Goal: Task Accomplishment & Management: Manage account settings

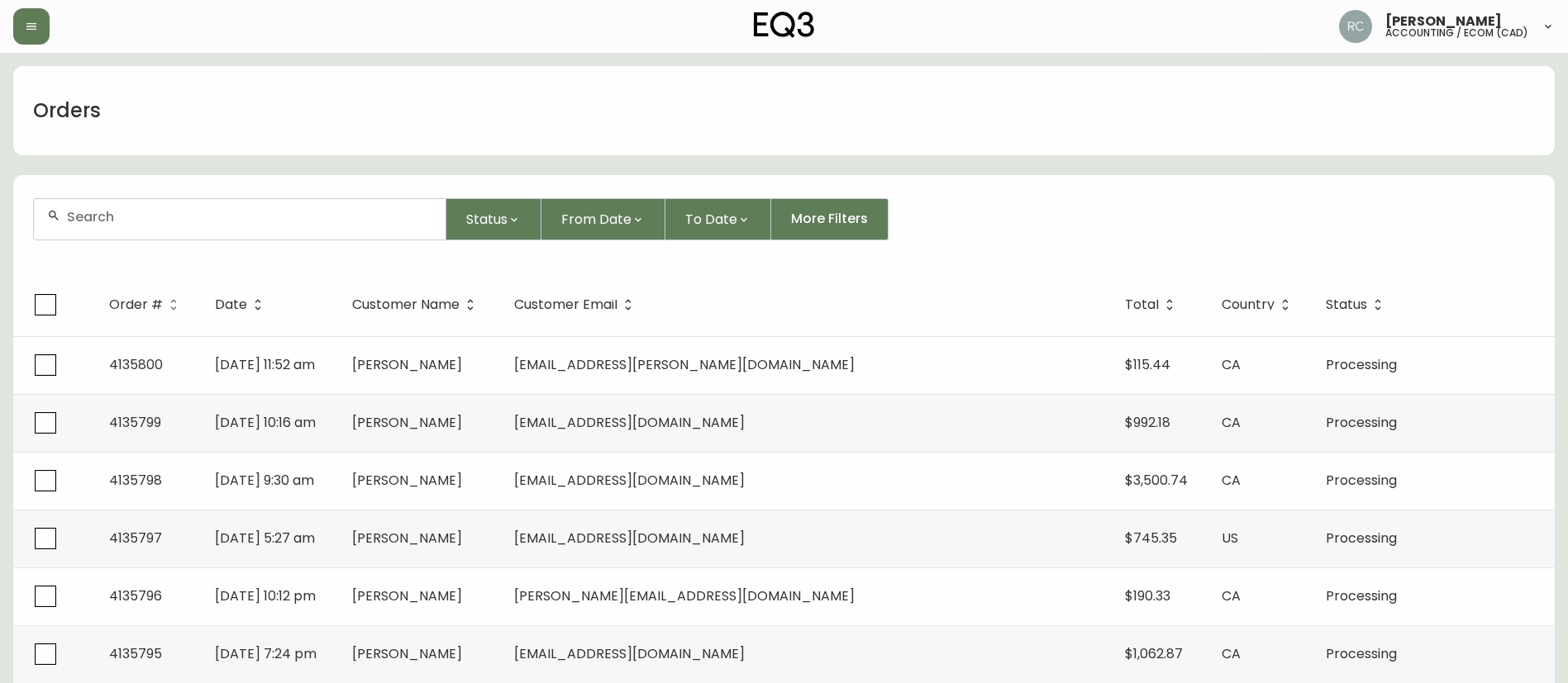
drag, startPoint x: 392, startPoint y: 125, endPoint x: 431, endPoint y: 21, distance: 111.1
click at [393, 123] on div "Orders" at bounding box center [783, 110] width 1542 height 90
click at [311, 214] on input "text" at bounding box center [249, 217] width 366 height 15
paste input "4135728"
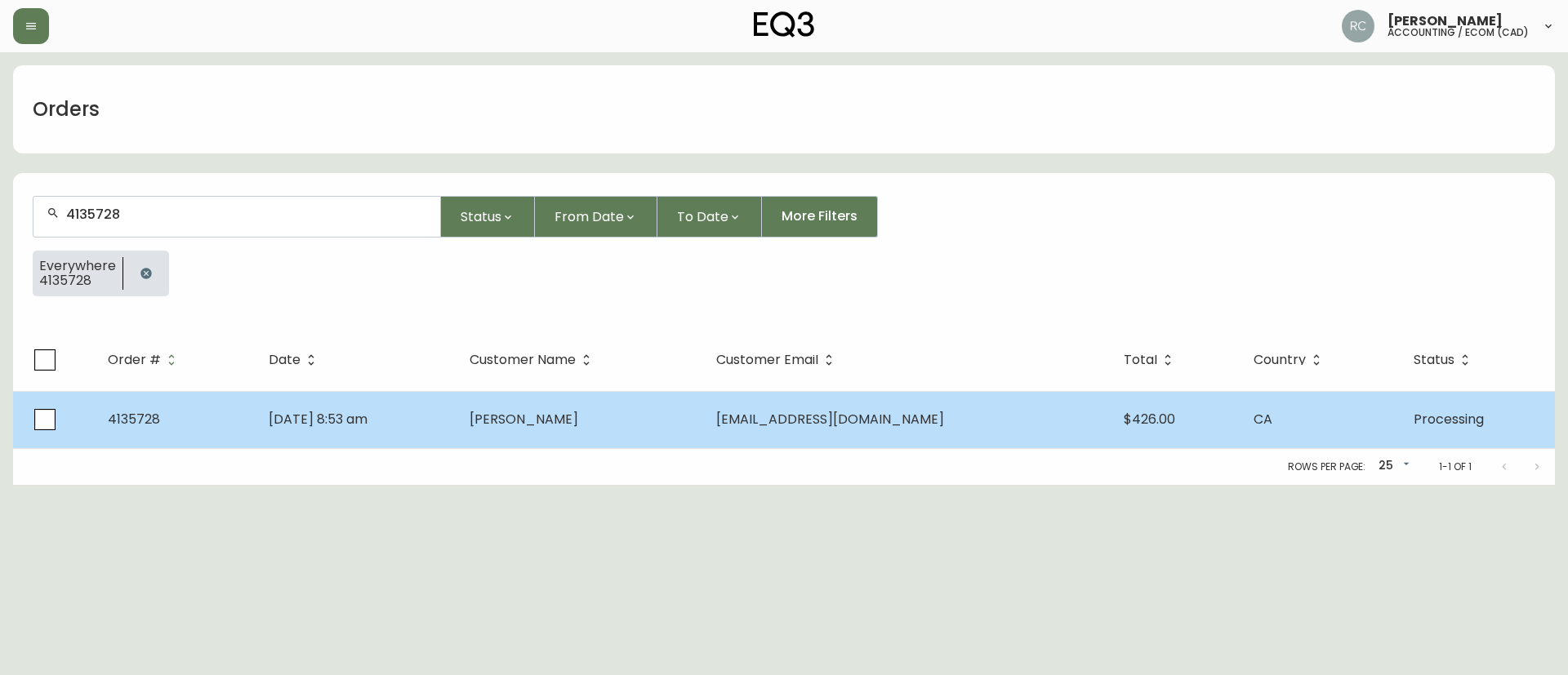
type input "4135728"
click at [411, 423] on td "Oct 10 2025, 8:53 am" at bounding box center [356, 420] width 201 height 57
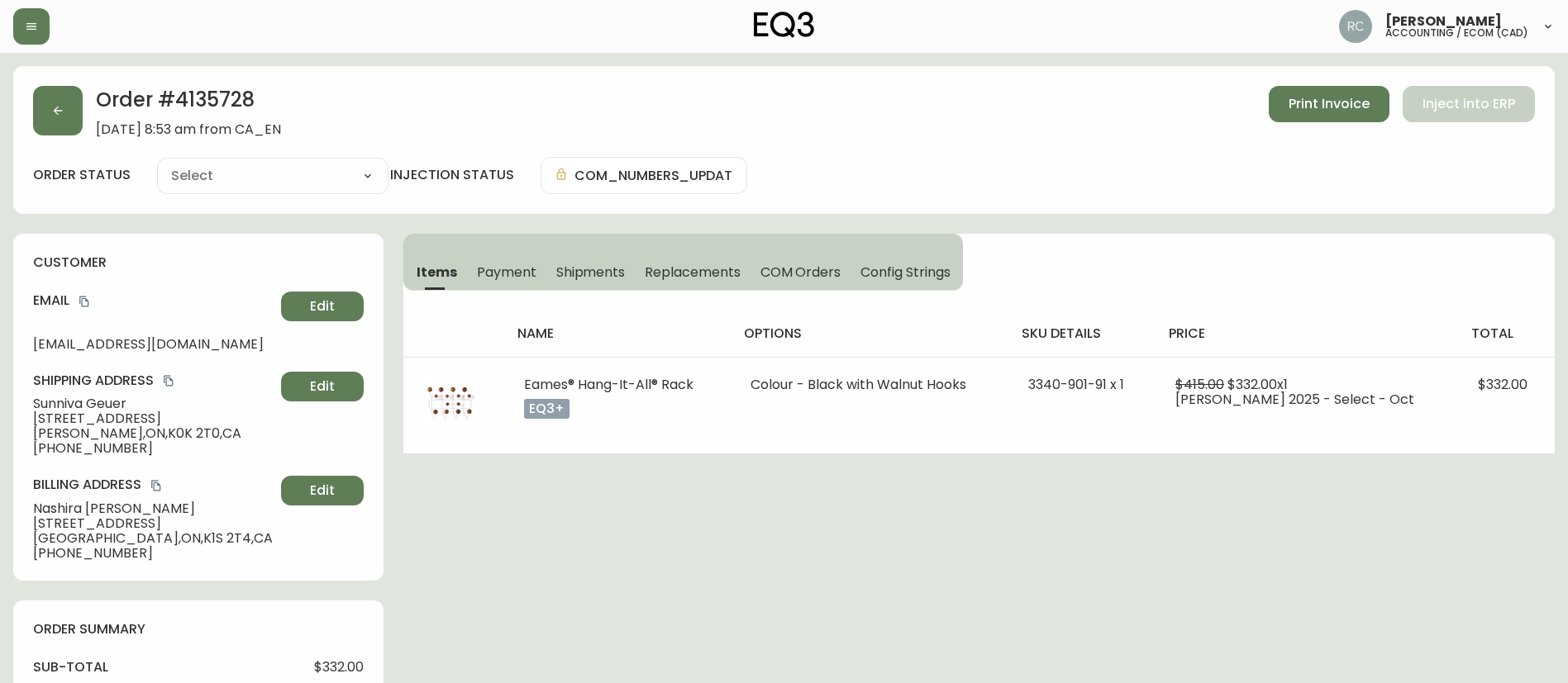
type input "Processing"
select select "PROCESSING"
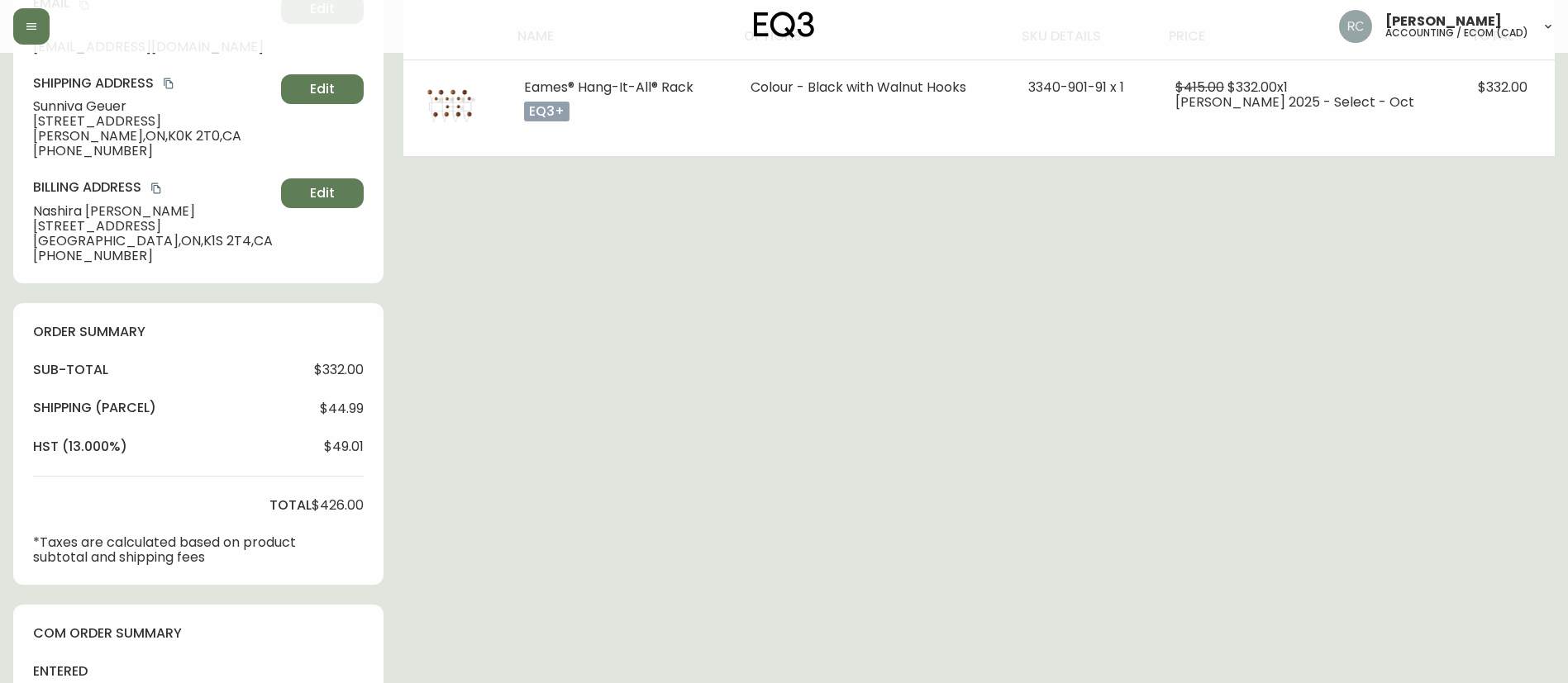
scroll to position [558, 0]
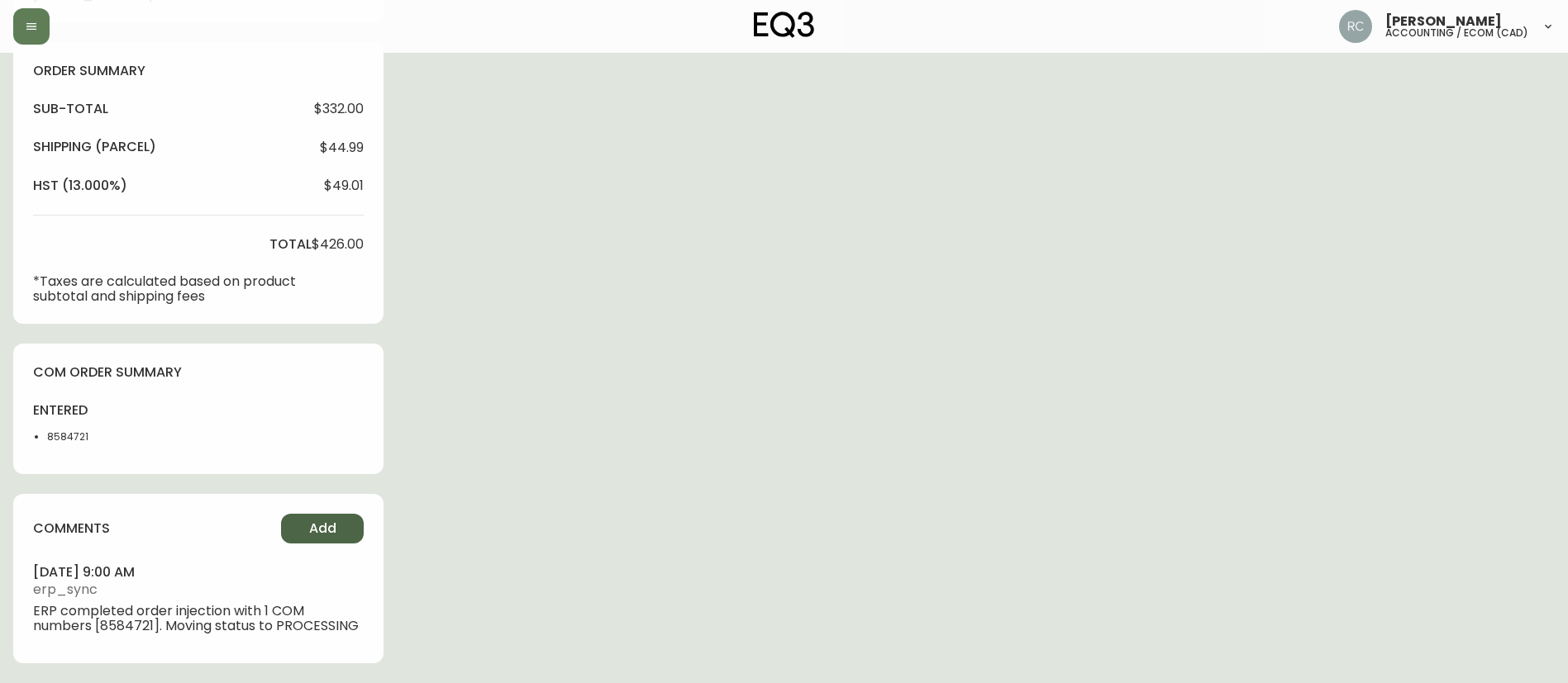
click at [351, 541] on button "Add" at bounding box center [322, 528] width 83 height 30
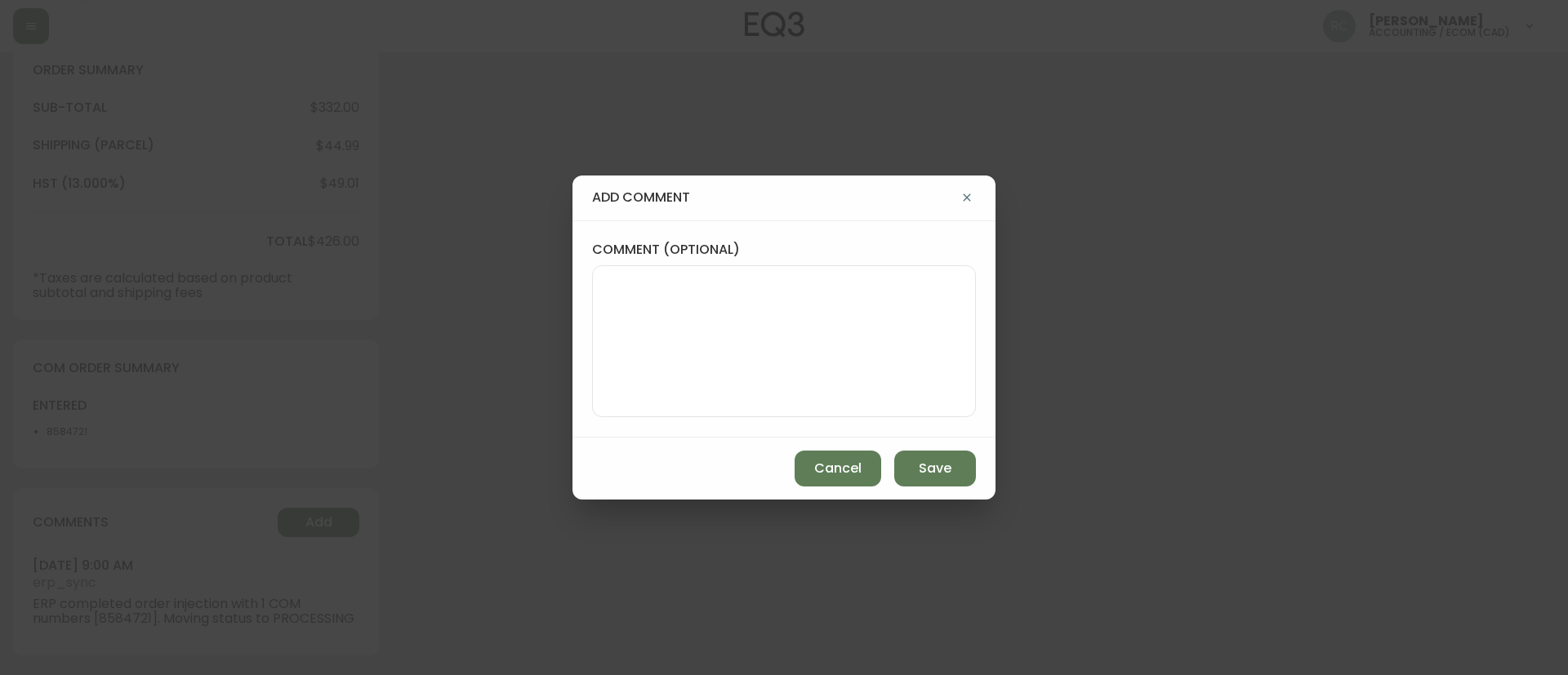
click at [605, 429] on div "comment (optional)" at bounding box center [783, 328] width 423 height 217
click at [679, 321] on textarea "comment (optional)" at bounding box center [784, 341] width 356 height 131
paste textarea "P019811"
type textarea "PO: YP019811"
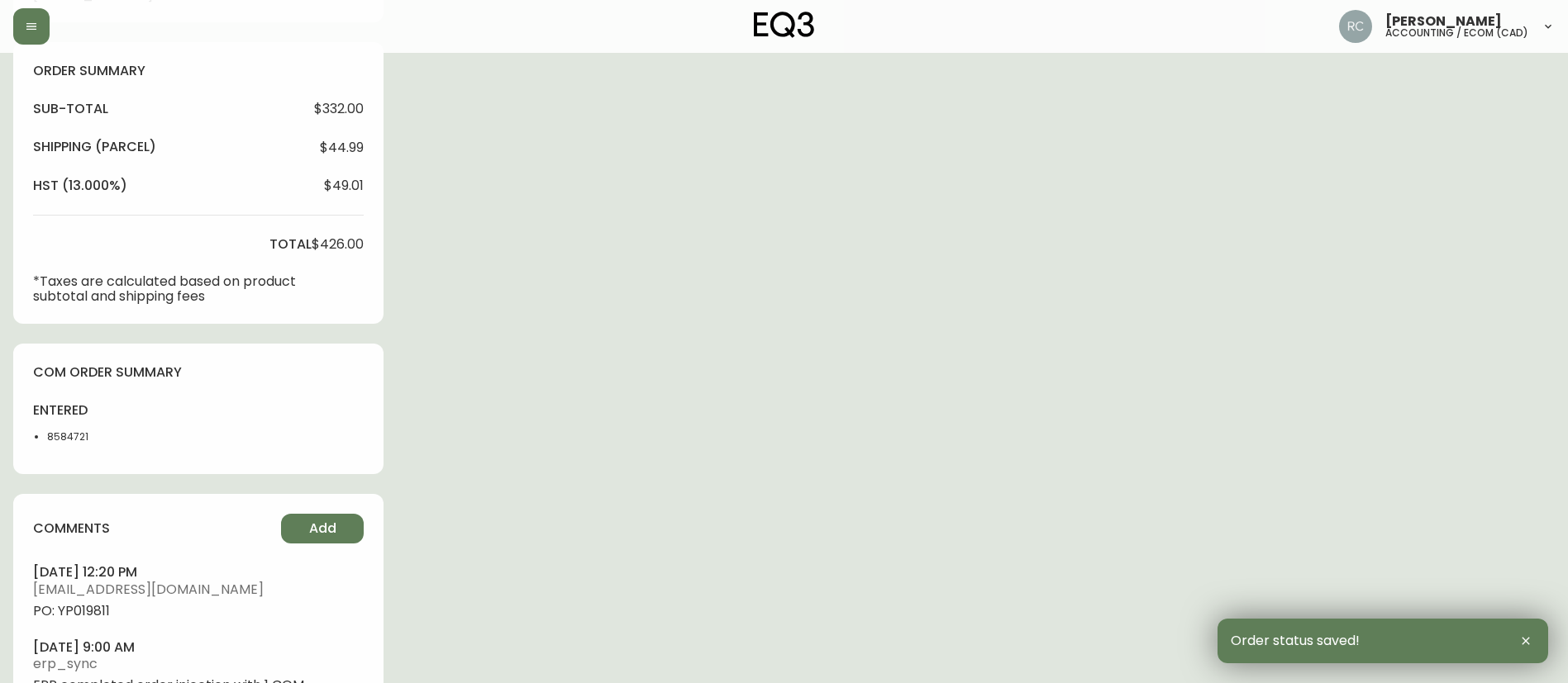
click at [95, 610] on span "PO: YP019811" at bounding box center [198, 610] width 331 height 15
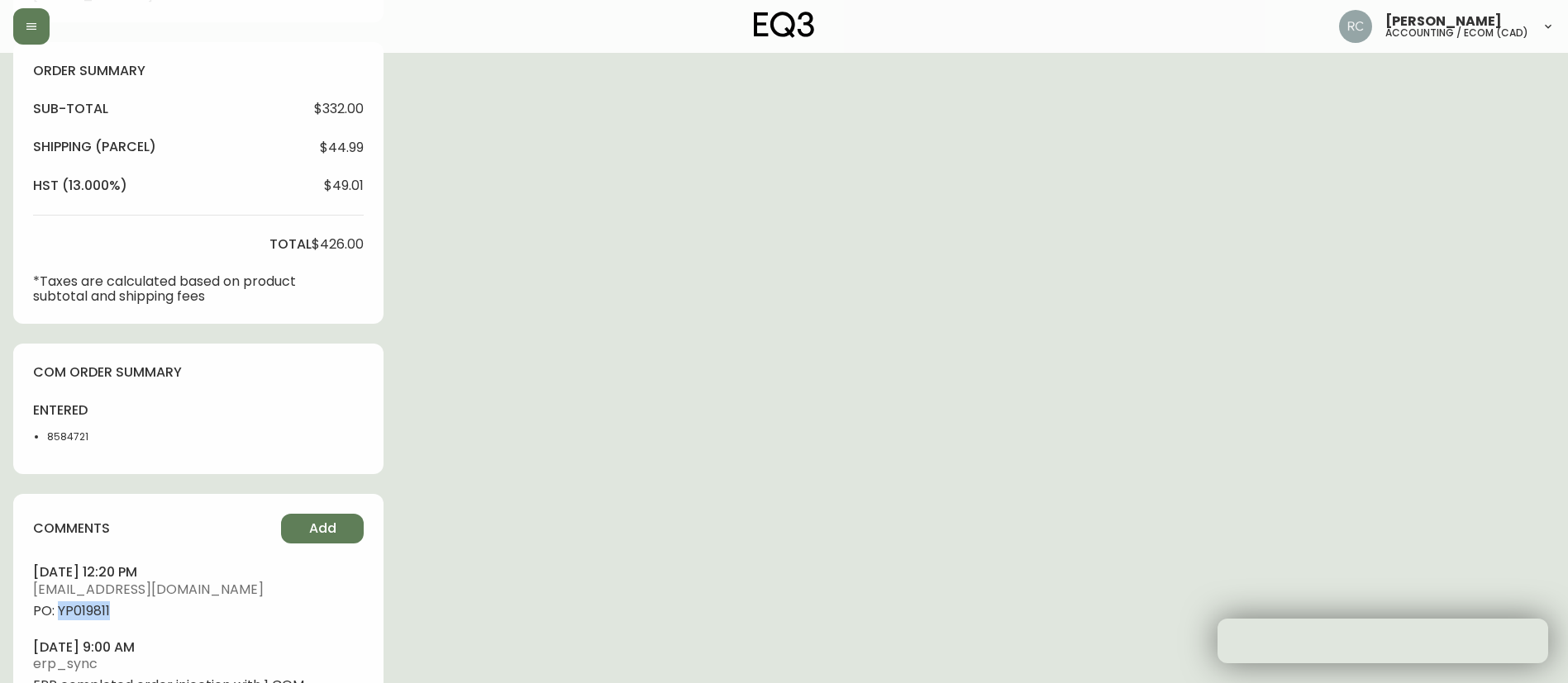
click at [94, 610] on span "PO: YP019811" at bounding box center [198, 610] width 331 height 15
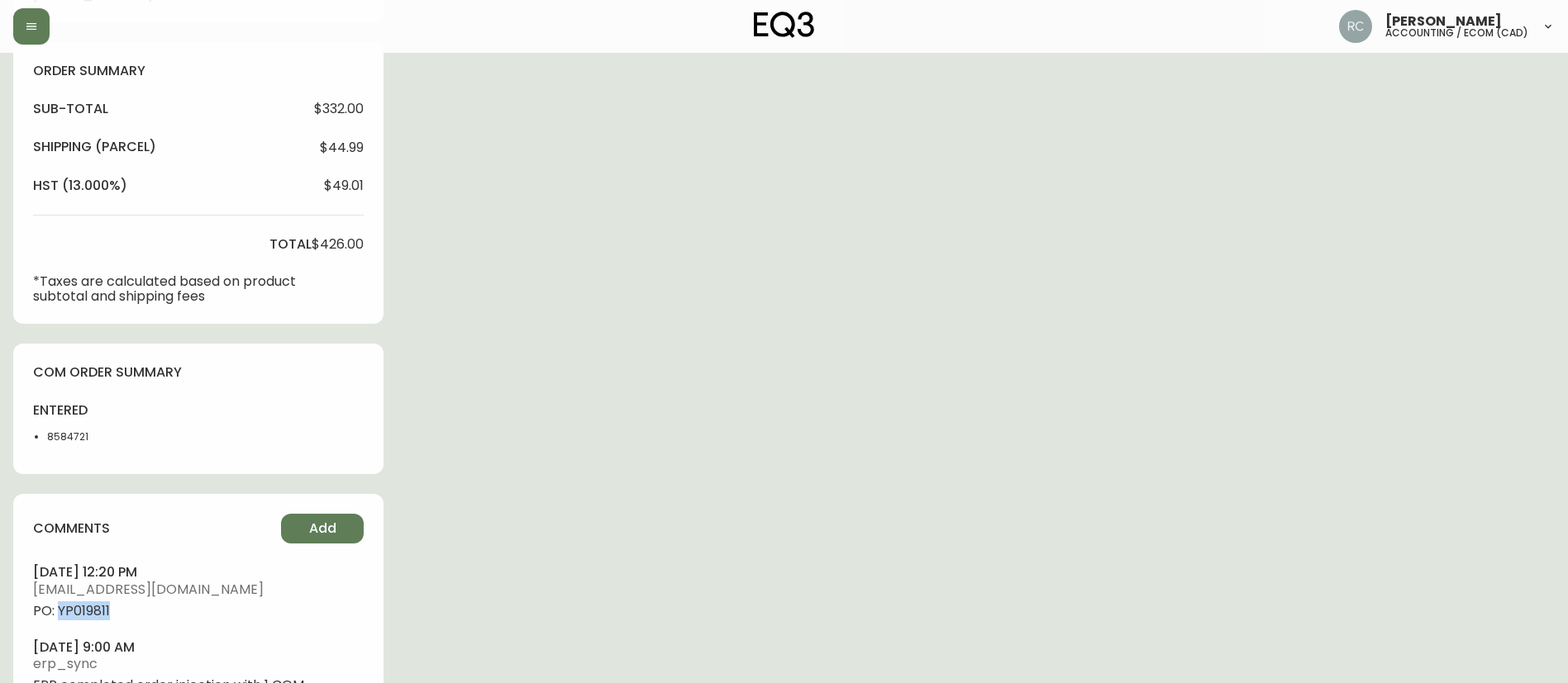
copy span "YP019811"
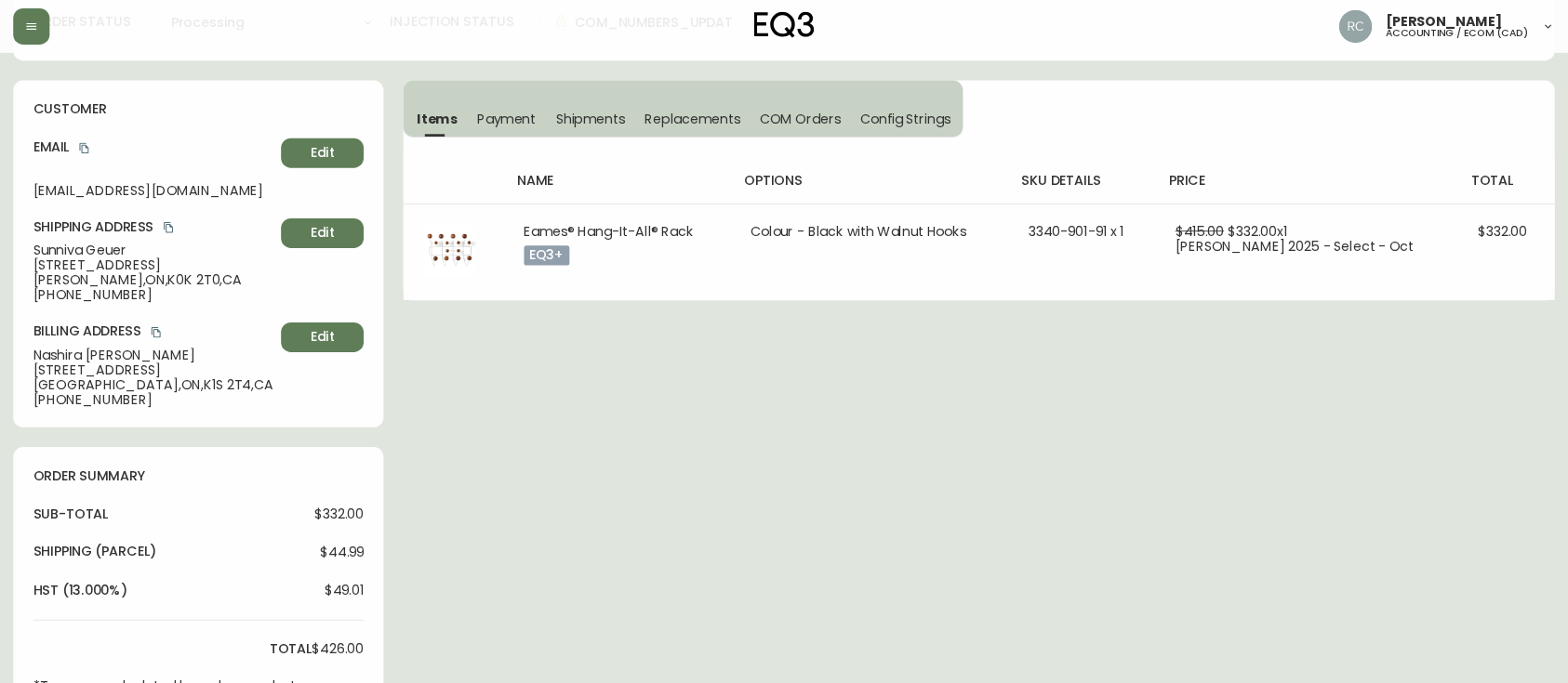
scroll to position [0, 0]
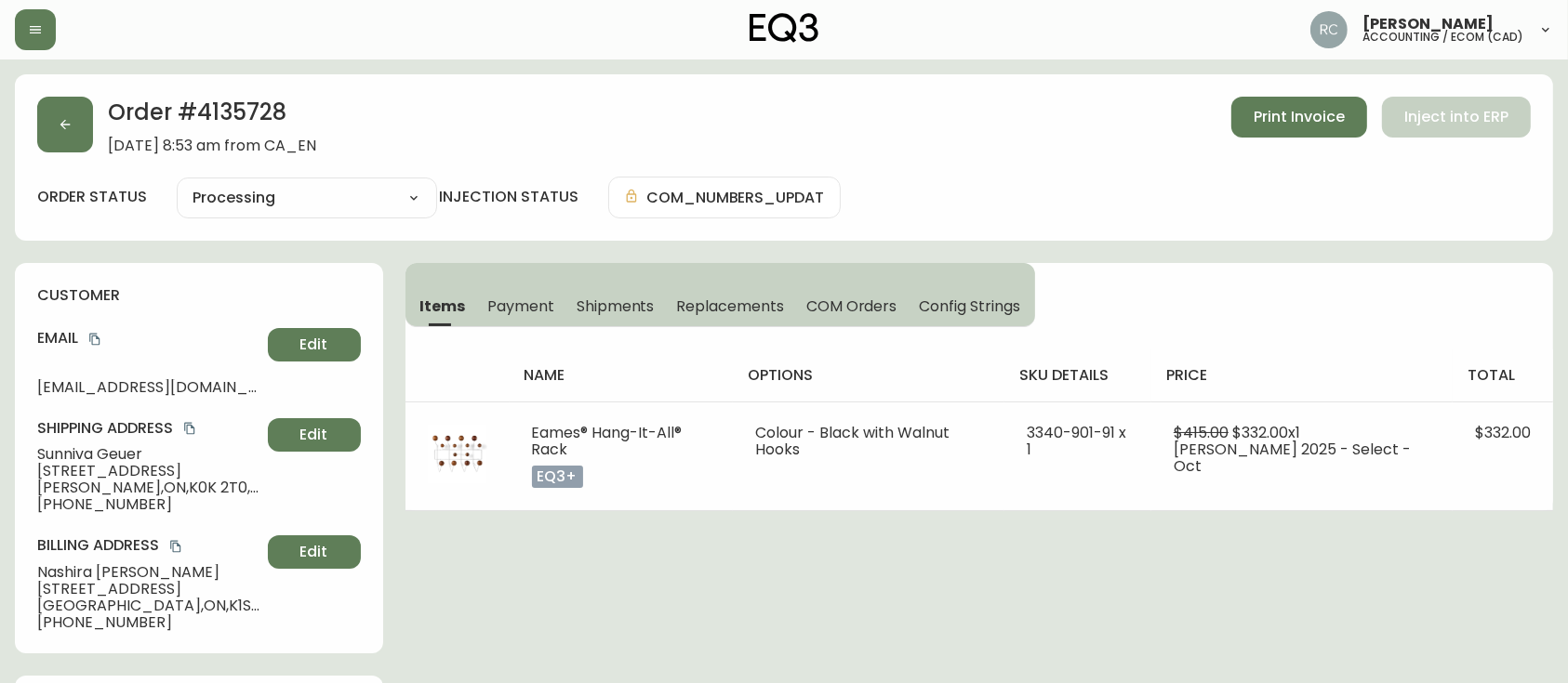
click at [106, 448] on span "Sunniva Geuer" at bounding box center [149, 454] width 223 height 16
click at [105, 448] on span "Sunniva Geuer" at bounding box center [149, 454] width 223 height 16
copy span "Sunniva Geuer"
click at [92, 343] on icon "copy" at bounding box center [94, 339] width 11 height 12
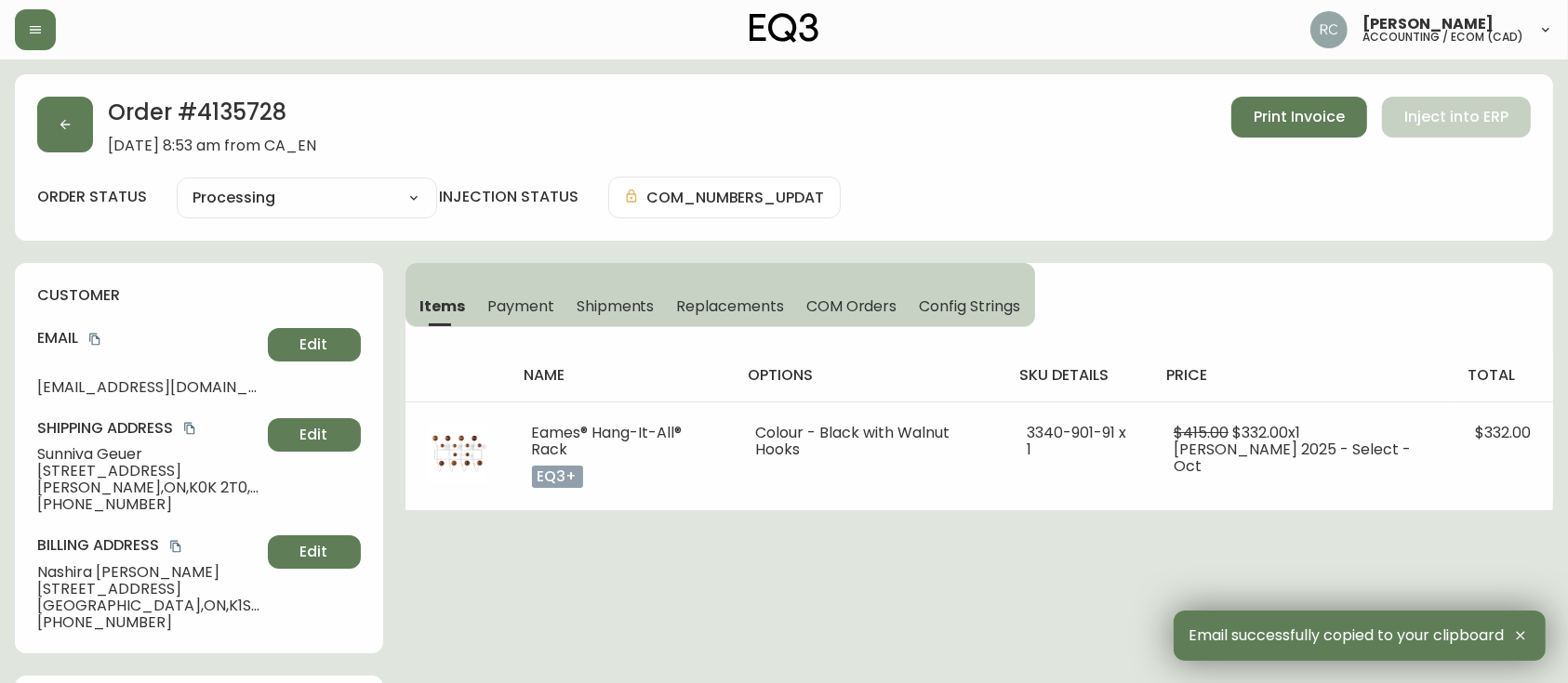
click at [132, 473] on span "98 Bridge Street" at bounding box center [149, 471] width 223 height 16
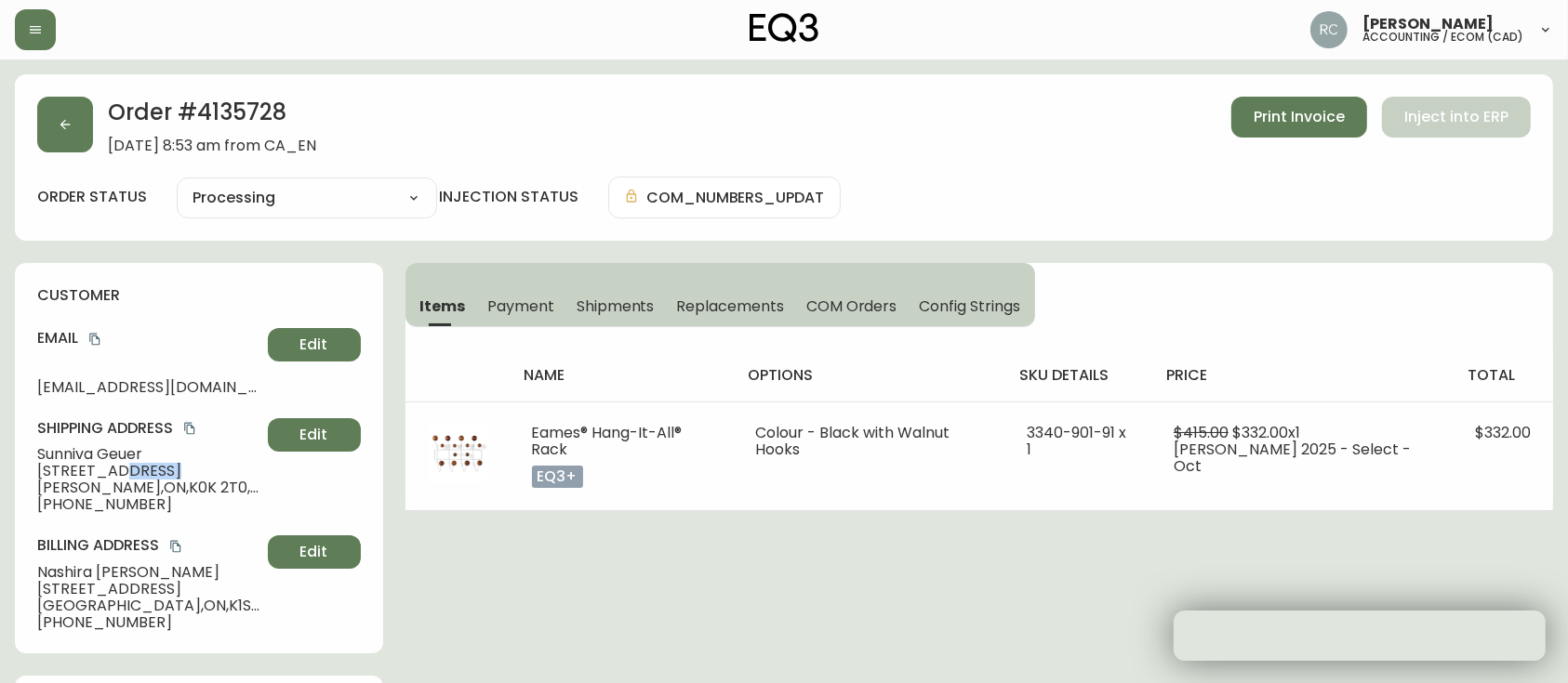
click at [131, 473] on span "98 Bridge Street" at bounding box center [149, 471] width 223 height 16
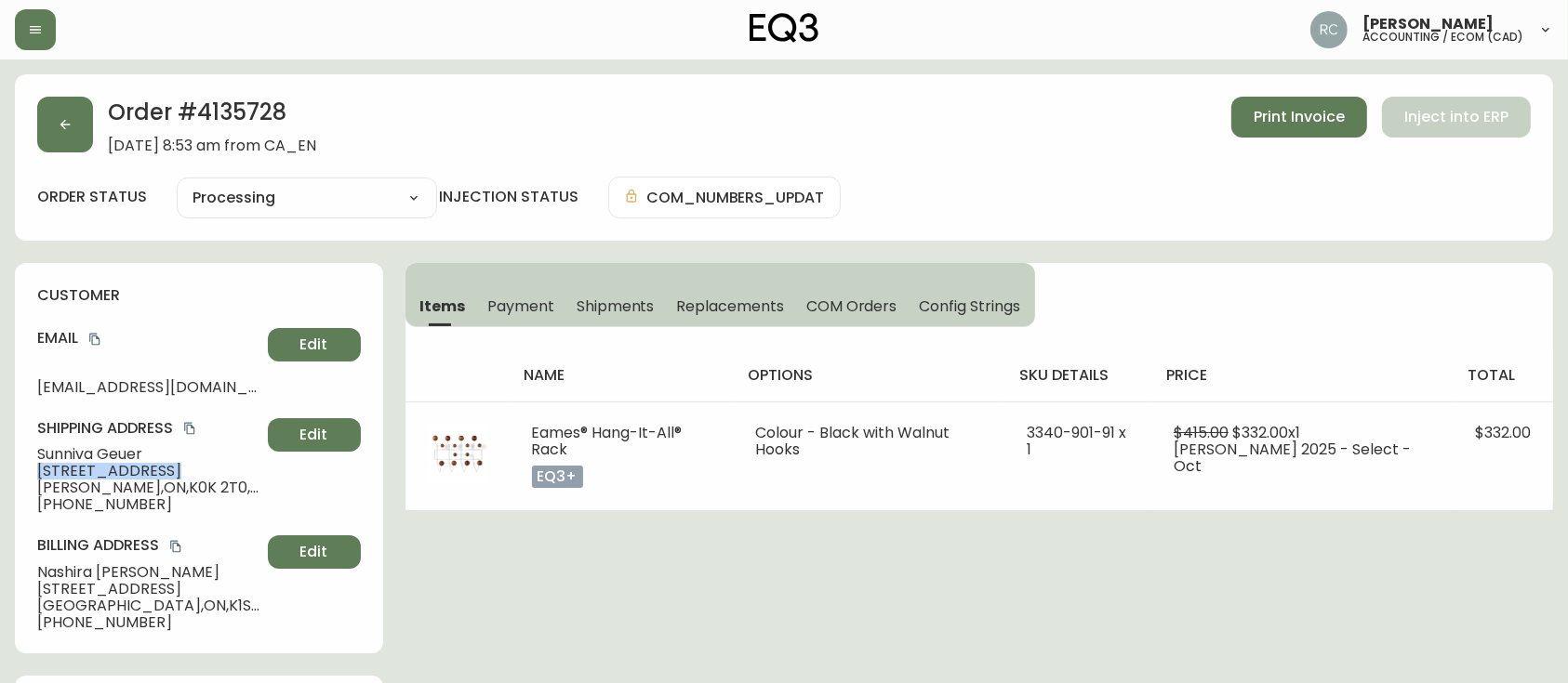
copy span "98 Bridge Street"
click at [99, 479] on span "Prince Edward , ON , K0K 2T0 , CA" at bounding box center [149, 487] width 223 height 16
copy span "Prince Edward , ON , K0K 2T0 , CA"
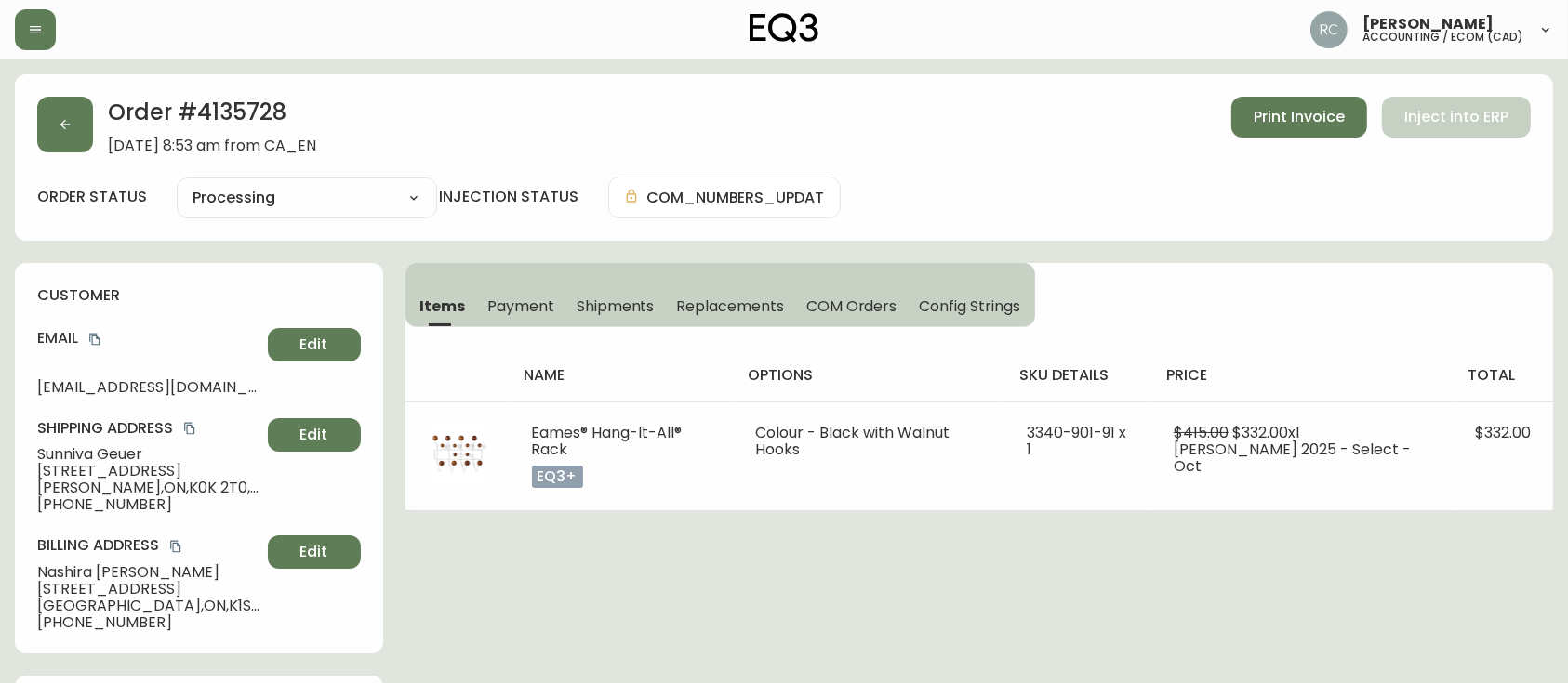
click at [97, 501] on span "+16137941072" at bounding box center [149, 504] width 223 height 16
copy span "16137941072"
click at [82, 457] on span "Sunniva Geuer" at bounding box center [149, 454] width 223 height 16
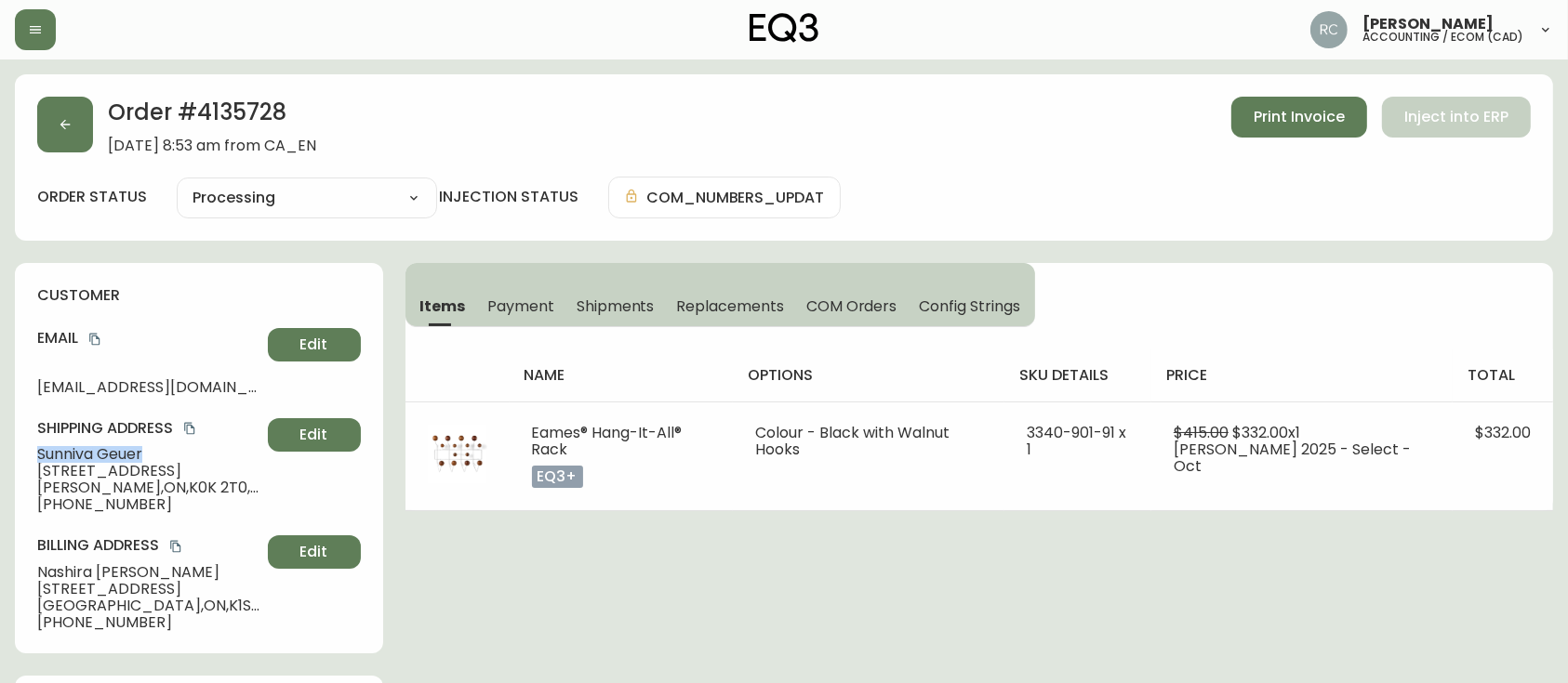
click at [82, 457] on span "Sunniva Geuer" at bounding box center [149, 454] width 223 height 16
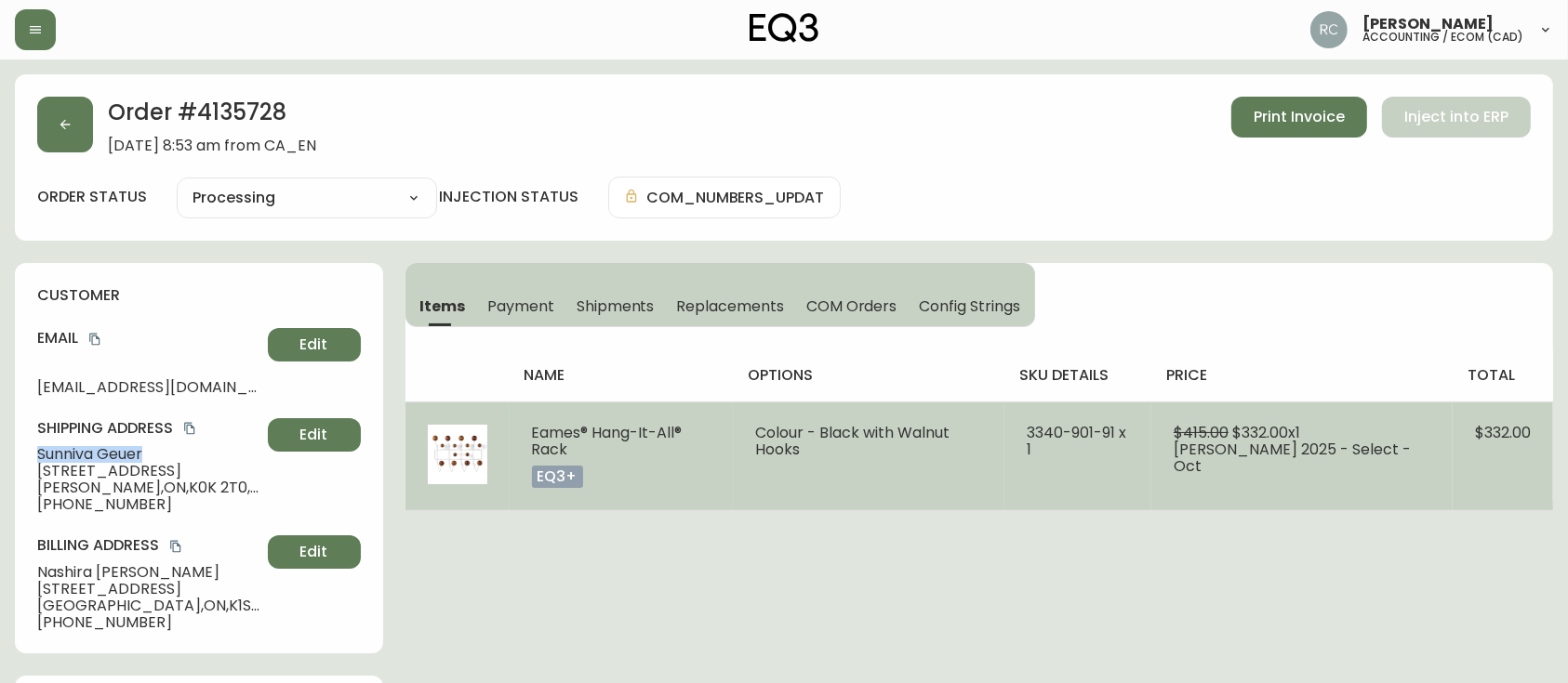
copy span "Sunniva Geuer"
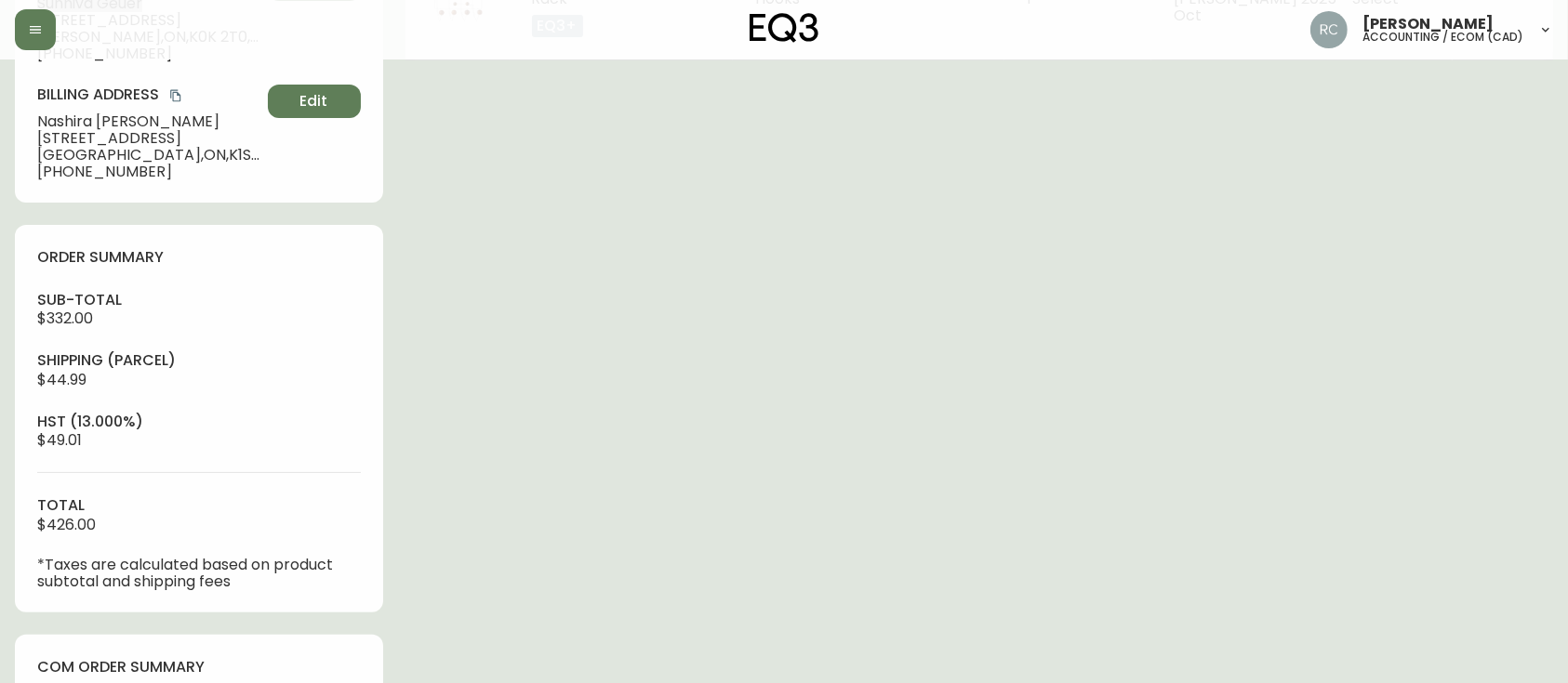
scroll to position [744, 0]
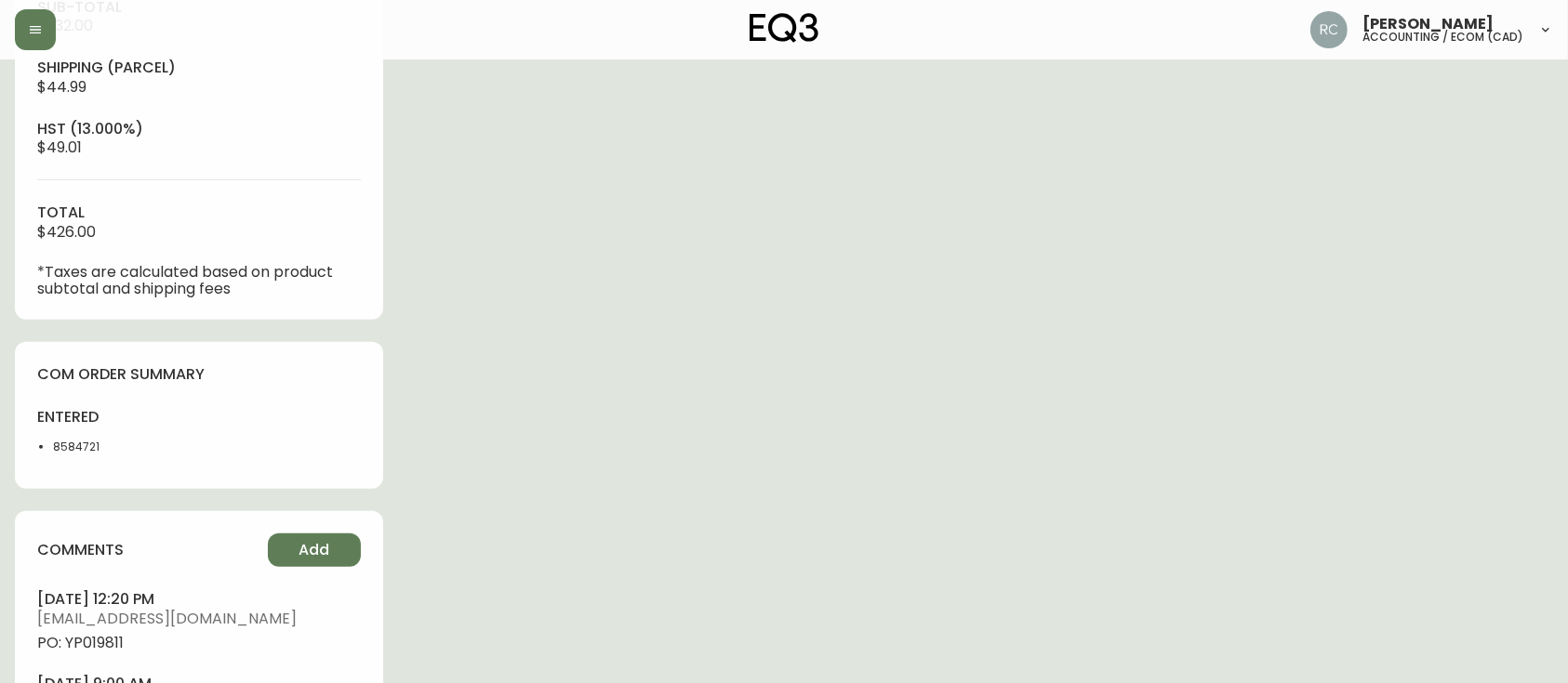
click at [89, 656] on ul "october 15, 2025 at 12:20 pm rcustodio@eq3.ca PO: YP019811 october 10, 2025 at …" at bounding box center [199, 679] width 324 height 180
click at [92, 646] on span "PO: YP019811" at bounding box center [199, 643] width 324 height 16
click at [94, 646] on span "PO: YP019811" at bounding box center [199, 643] width 324 height 16
copy span "YP019811"
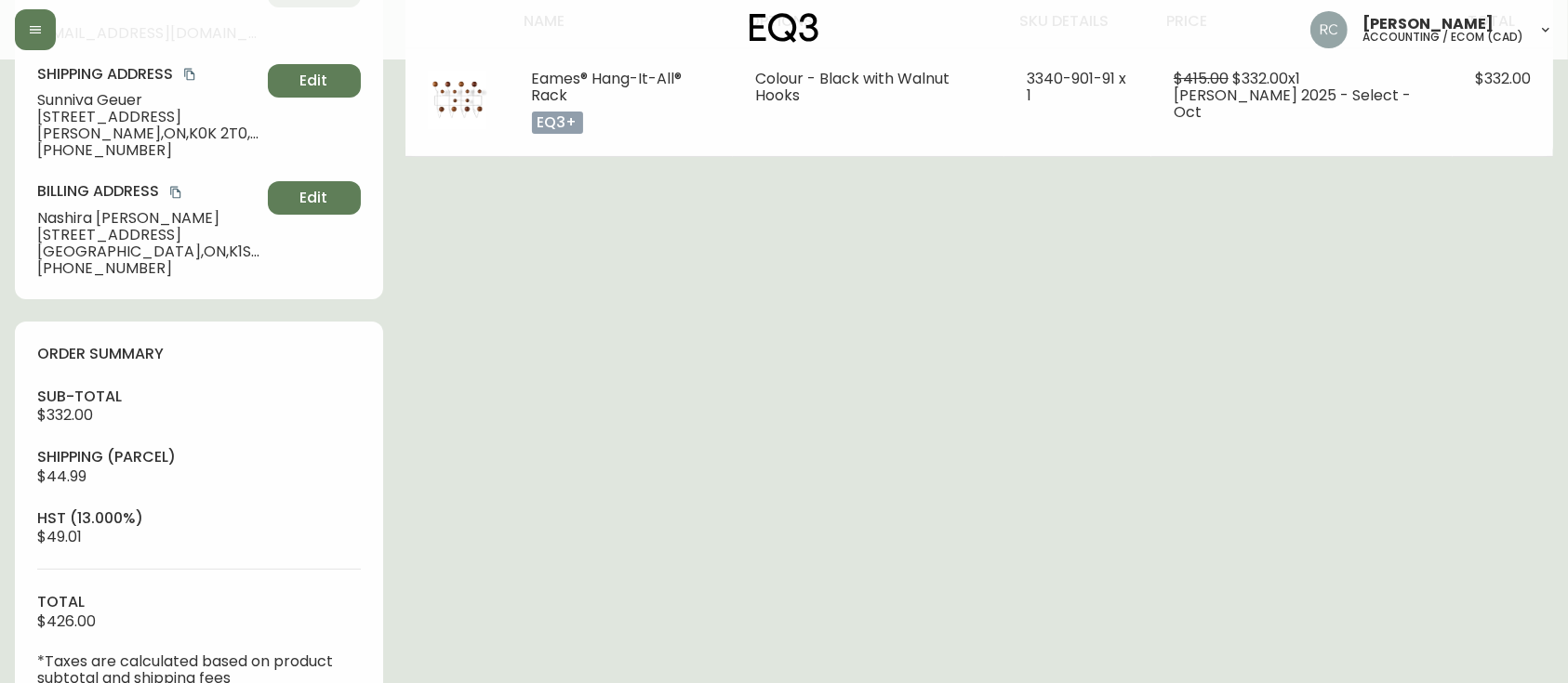
scroll to position [0, 0]
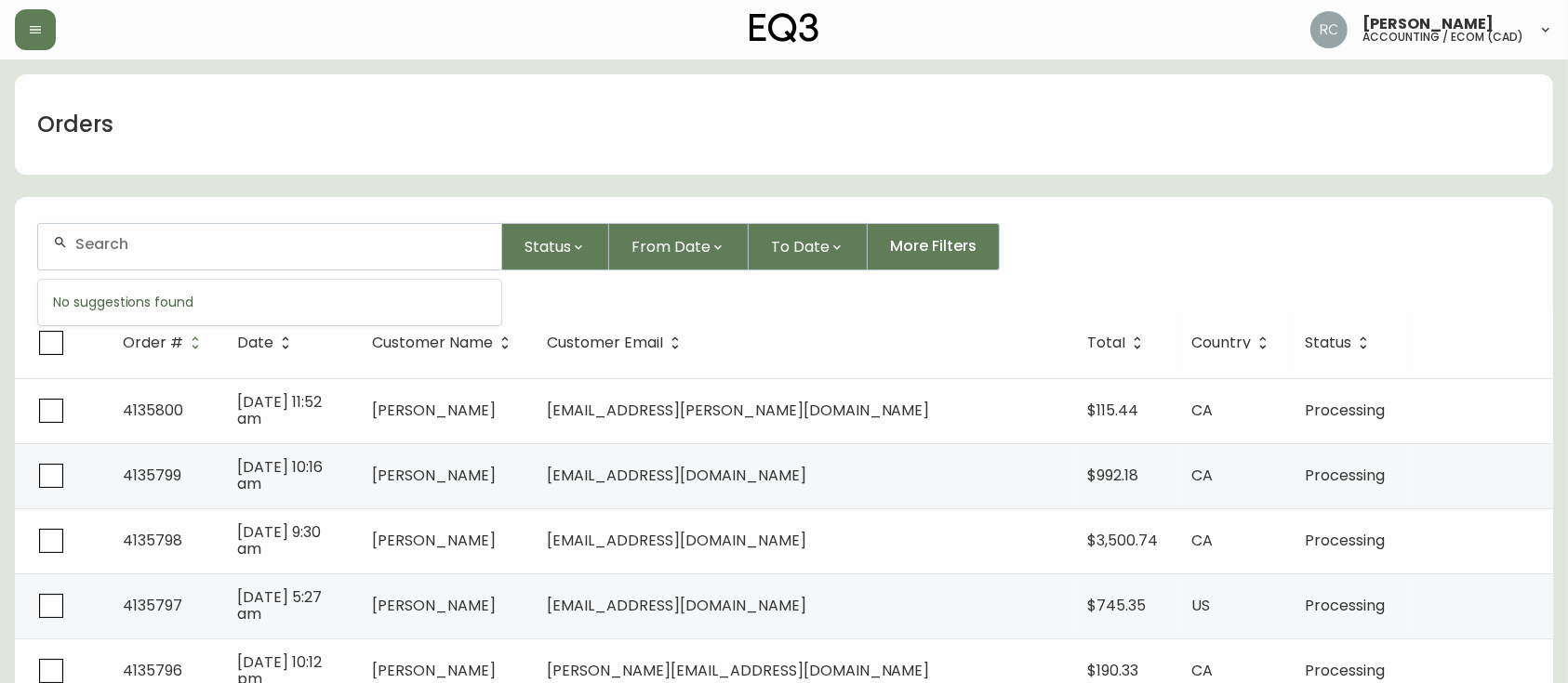
click at [313, 251] on input "text" at bounding box center [281, 244] width 411 height 17
paste input "4135732"
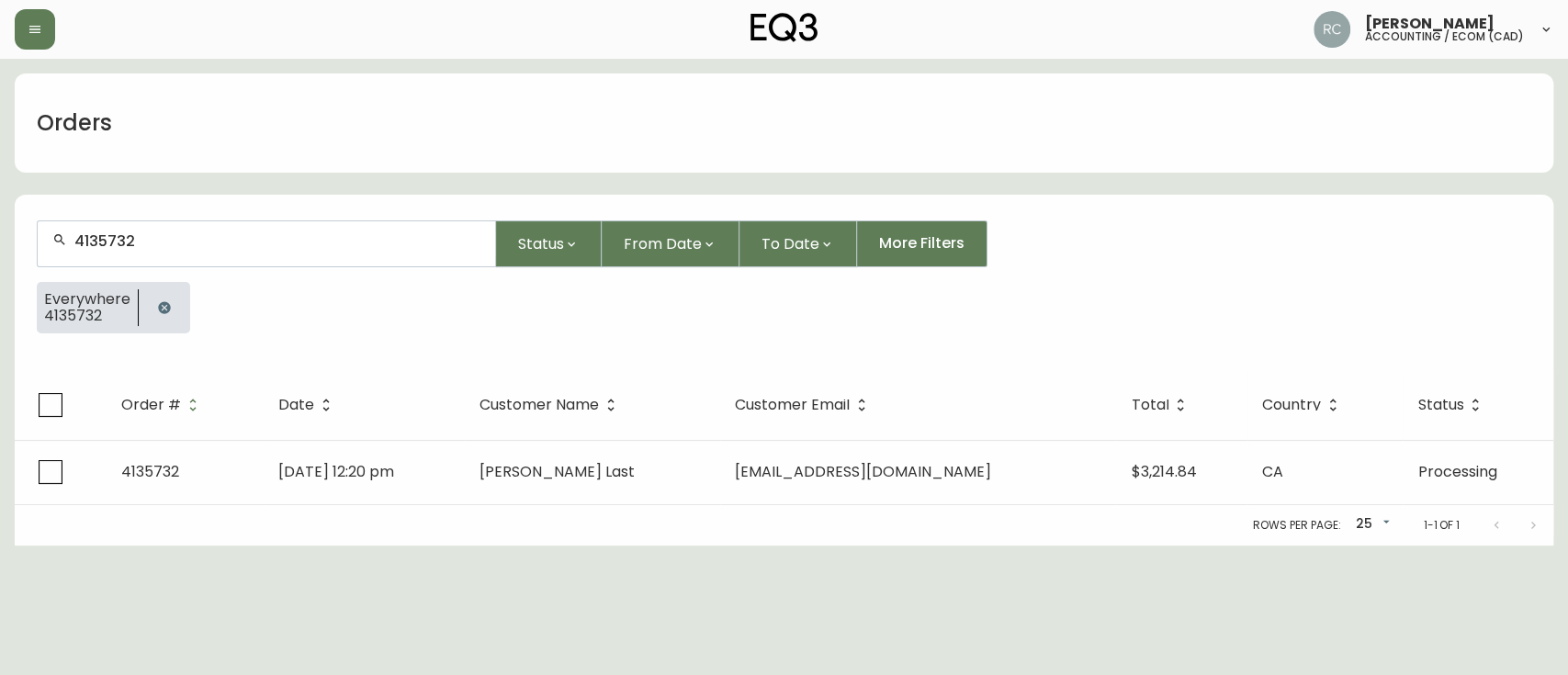
type input "4135732"
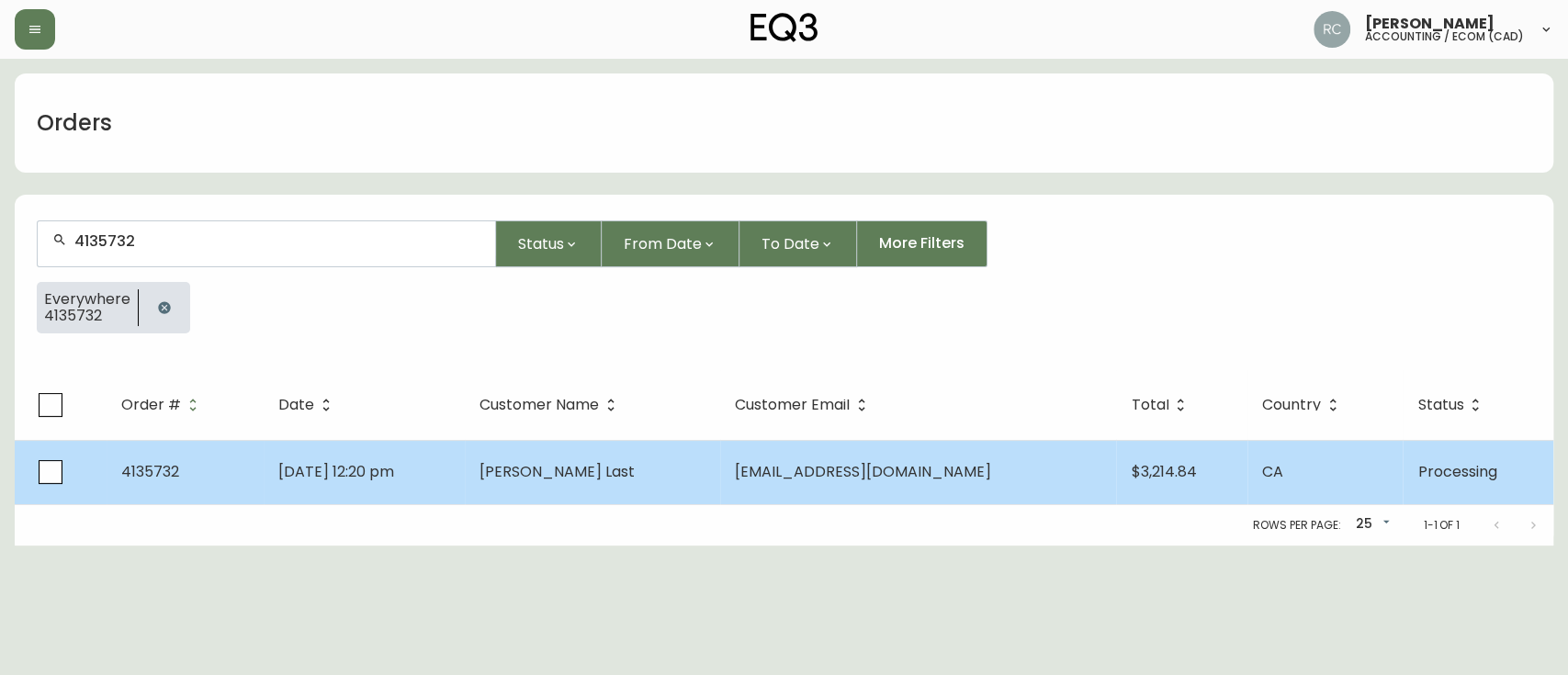
click at [620, 459] on td "Derek Last" at bounding box center [593, 473] width 256 height 65
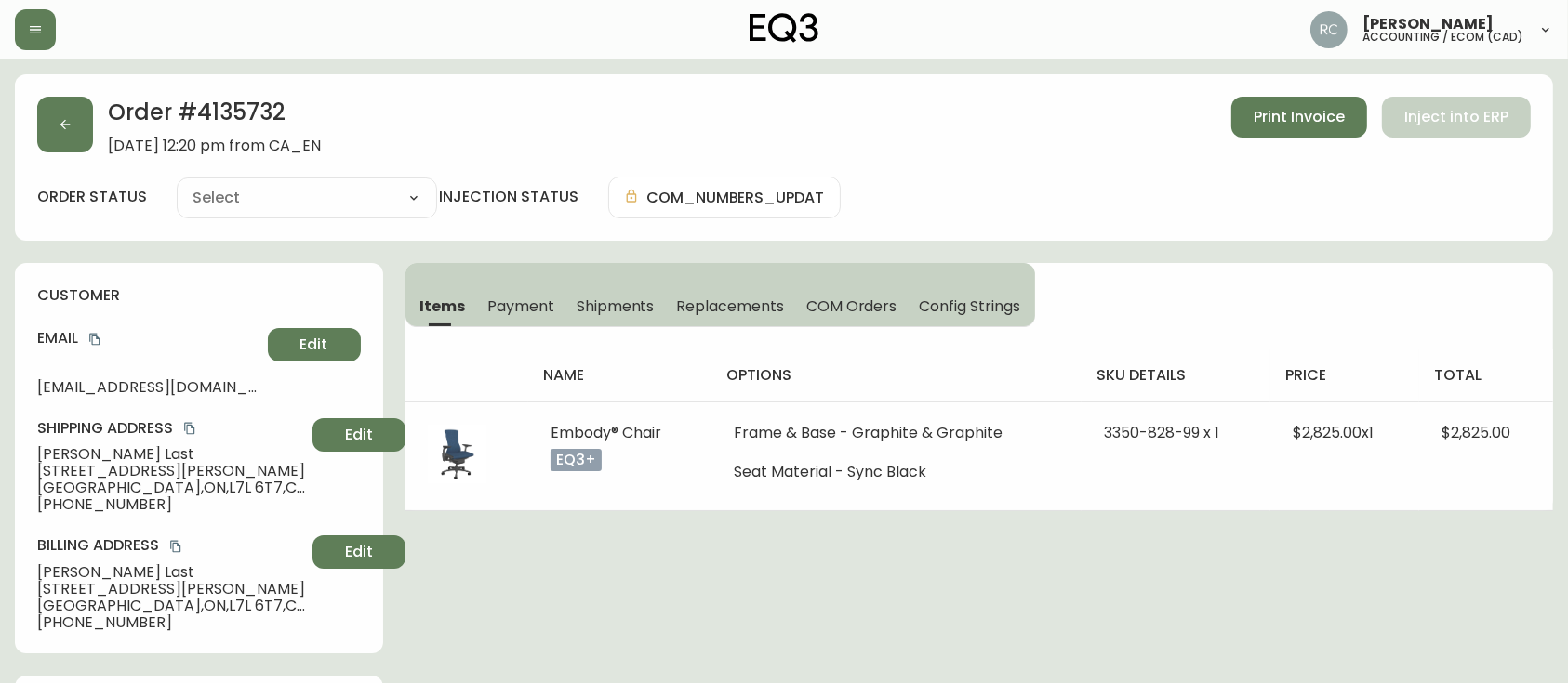
type input "Processing"
select select "PROCESSING"
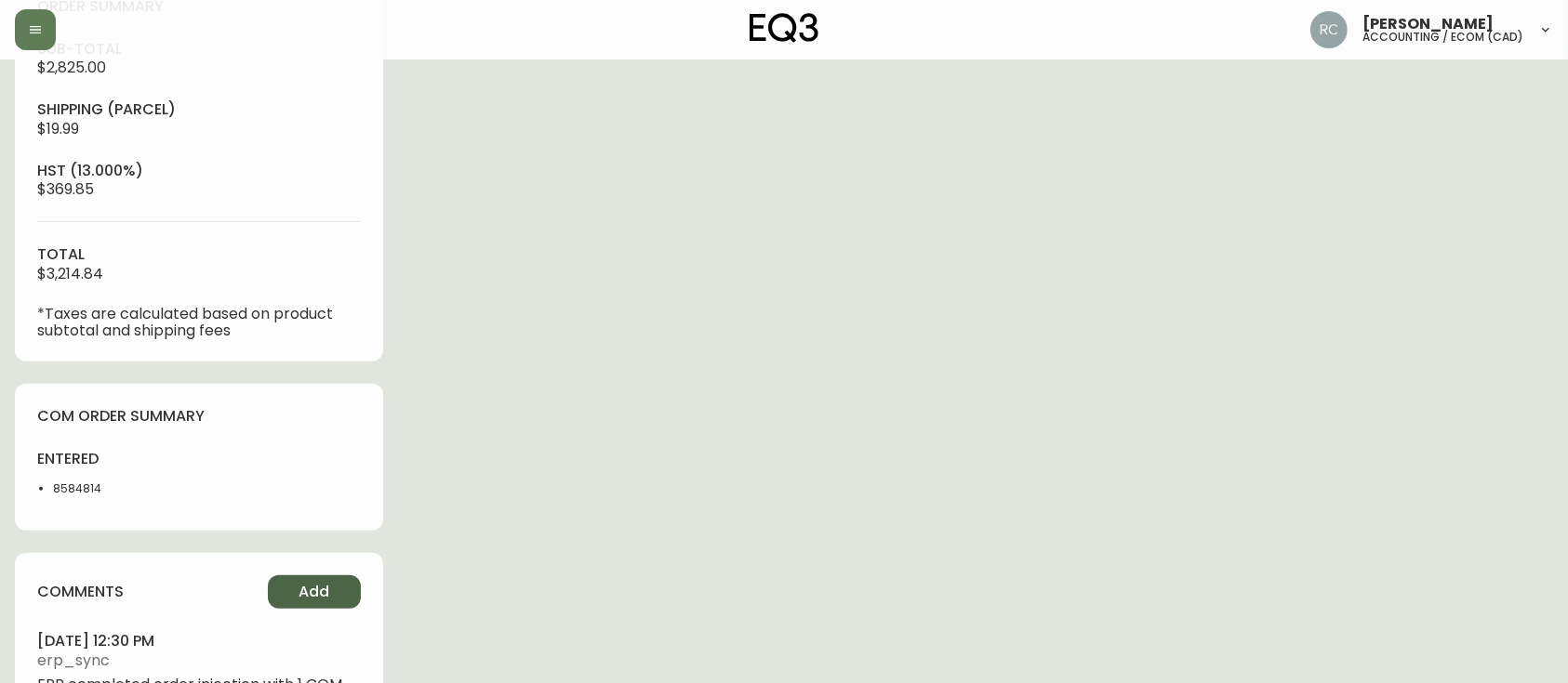
scroll to position [803, 0]
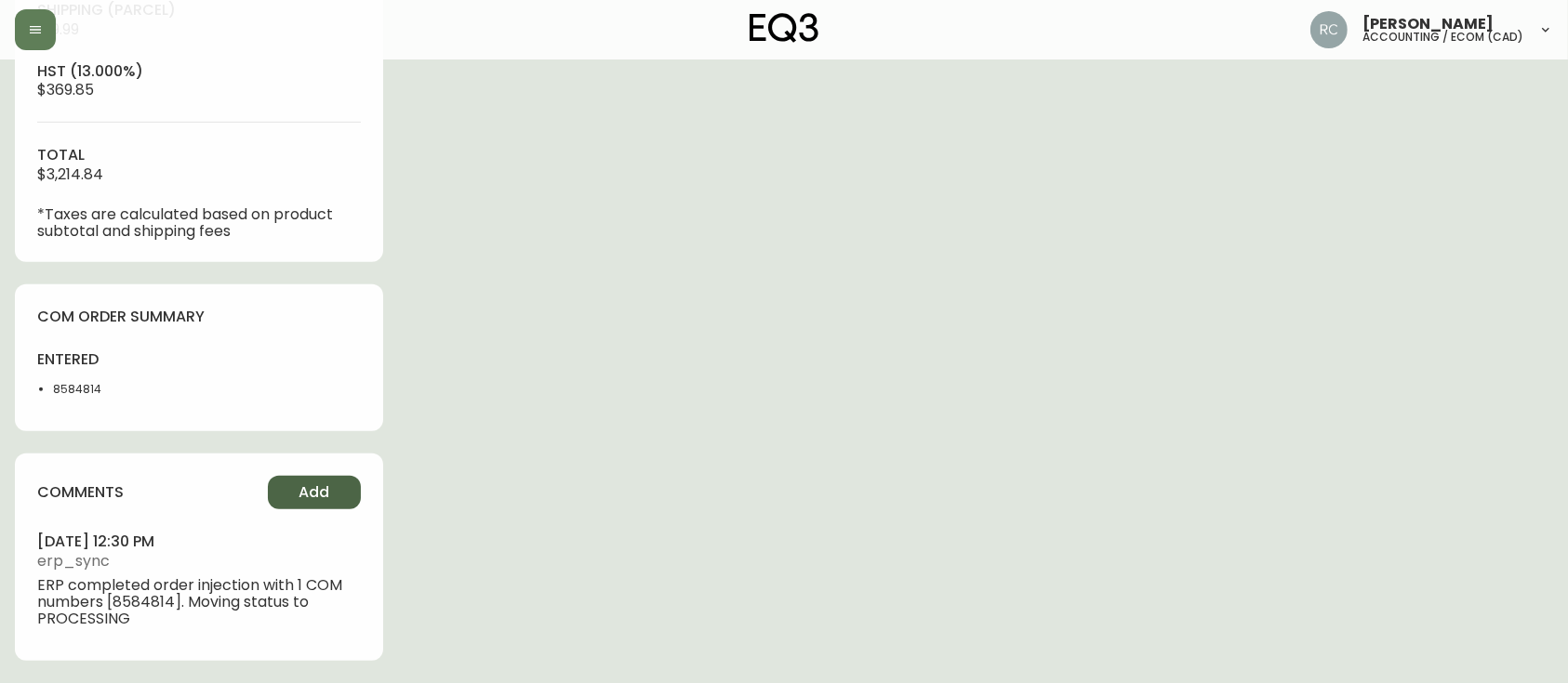
click at [317, 480] on button "Add" at bounding box center [314, 492] width 93 height 34
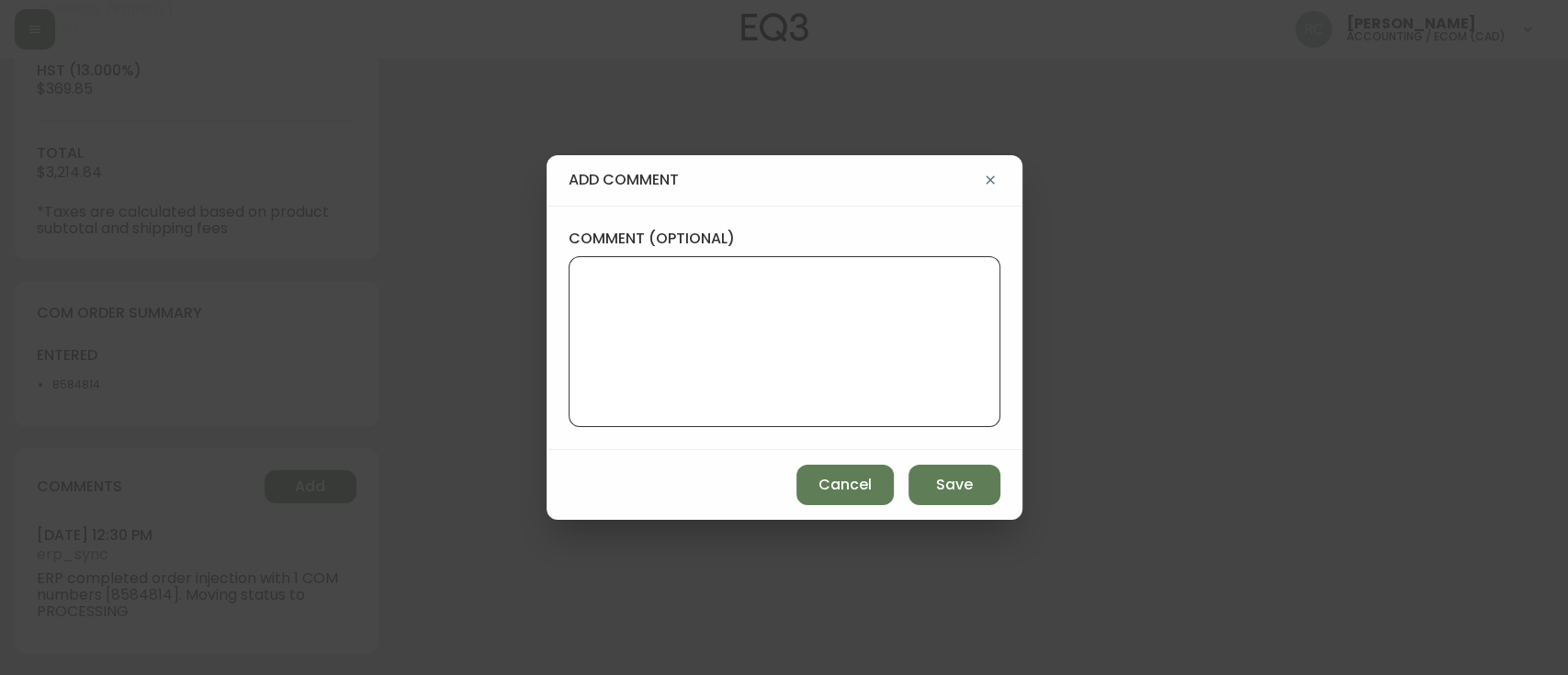
click at [678, 358] on textarea "comment (optional)" at bounding box center [784, 342] width 401 height 147
paste textarea "P019812"
type textarea "PO: YP019812"
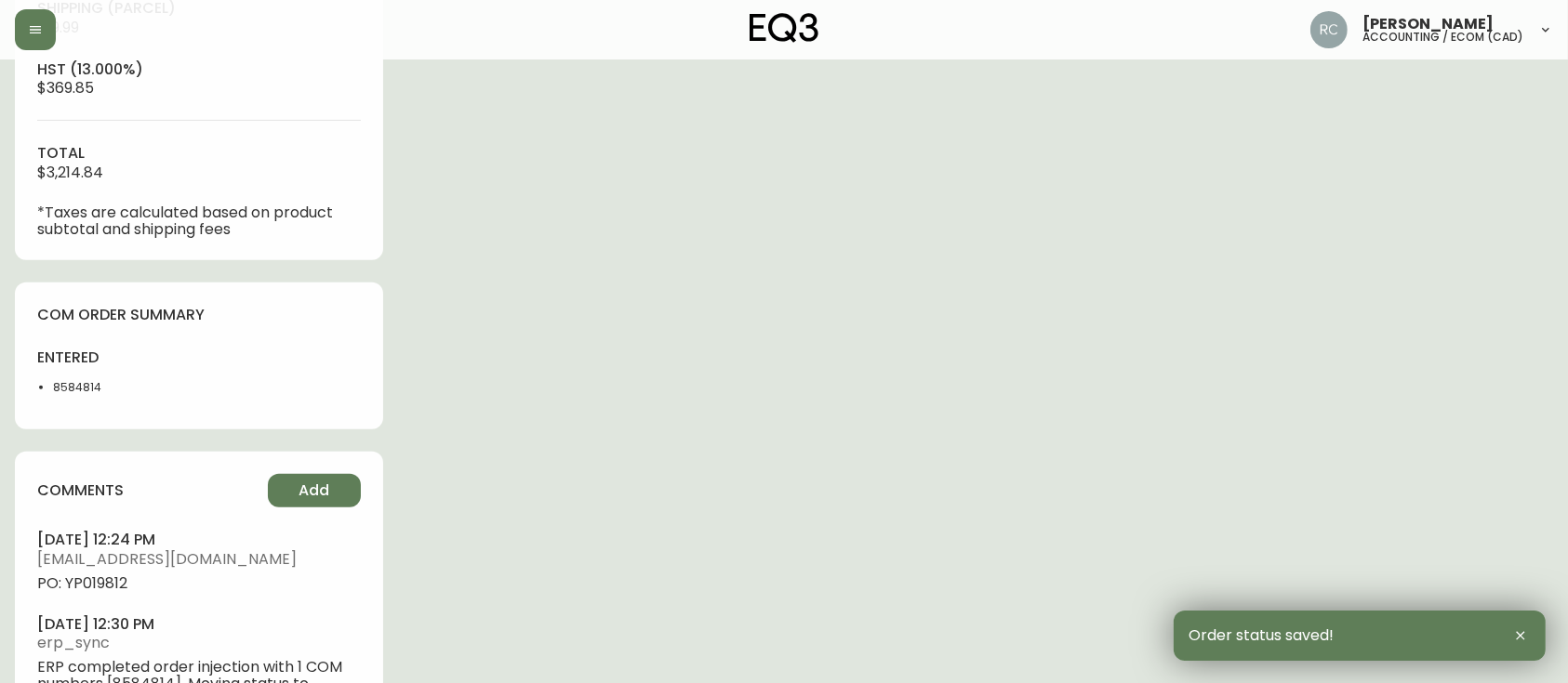
click at [110, 579] on span "PO: YP019812" at bounding box center [199, 583] width 324 height 16
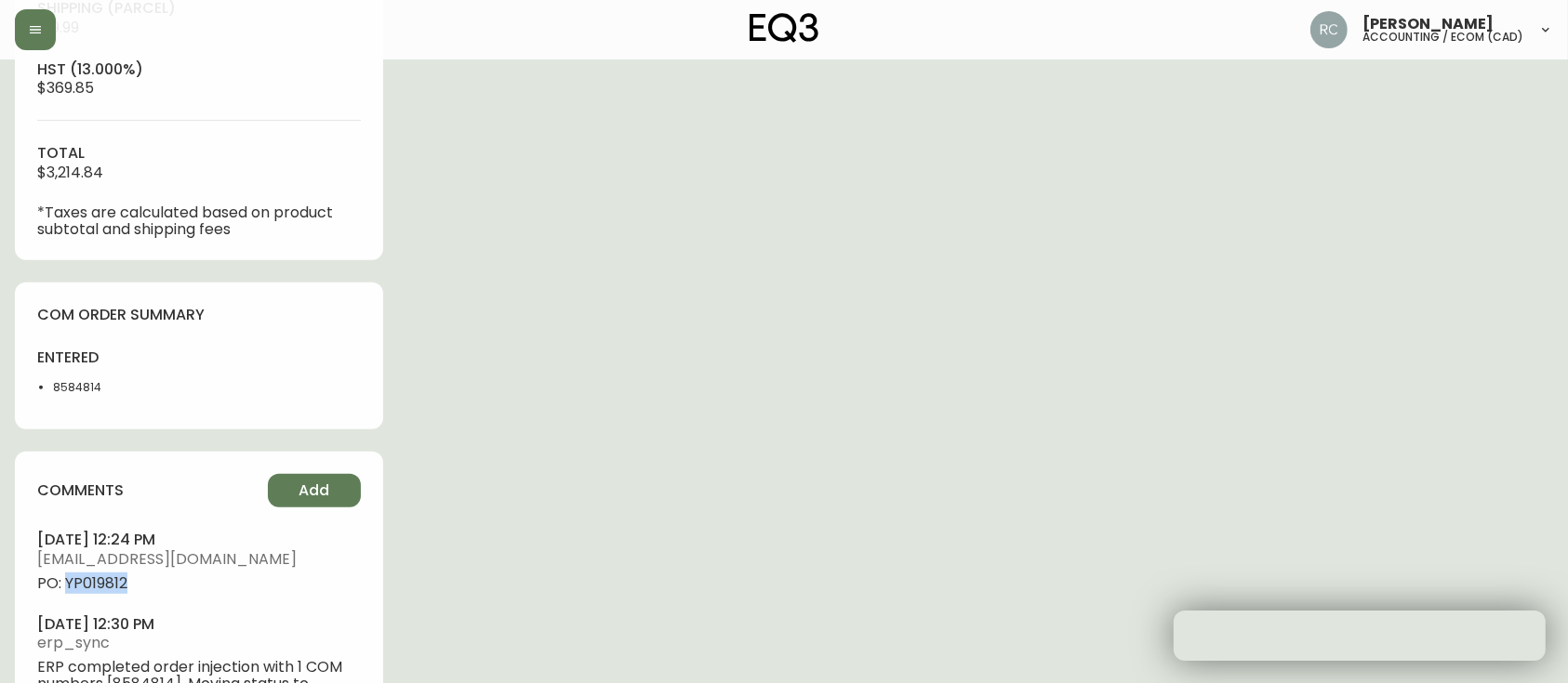
click at [110, 579] on span "PO: YP019812" at bounding box center [199, 583] width 324 height 16
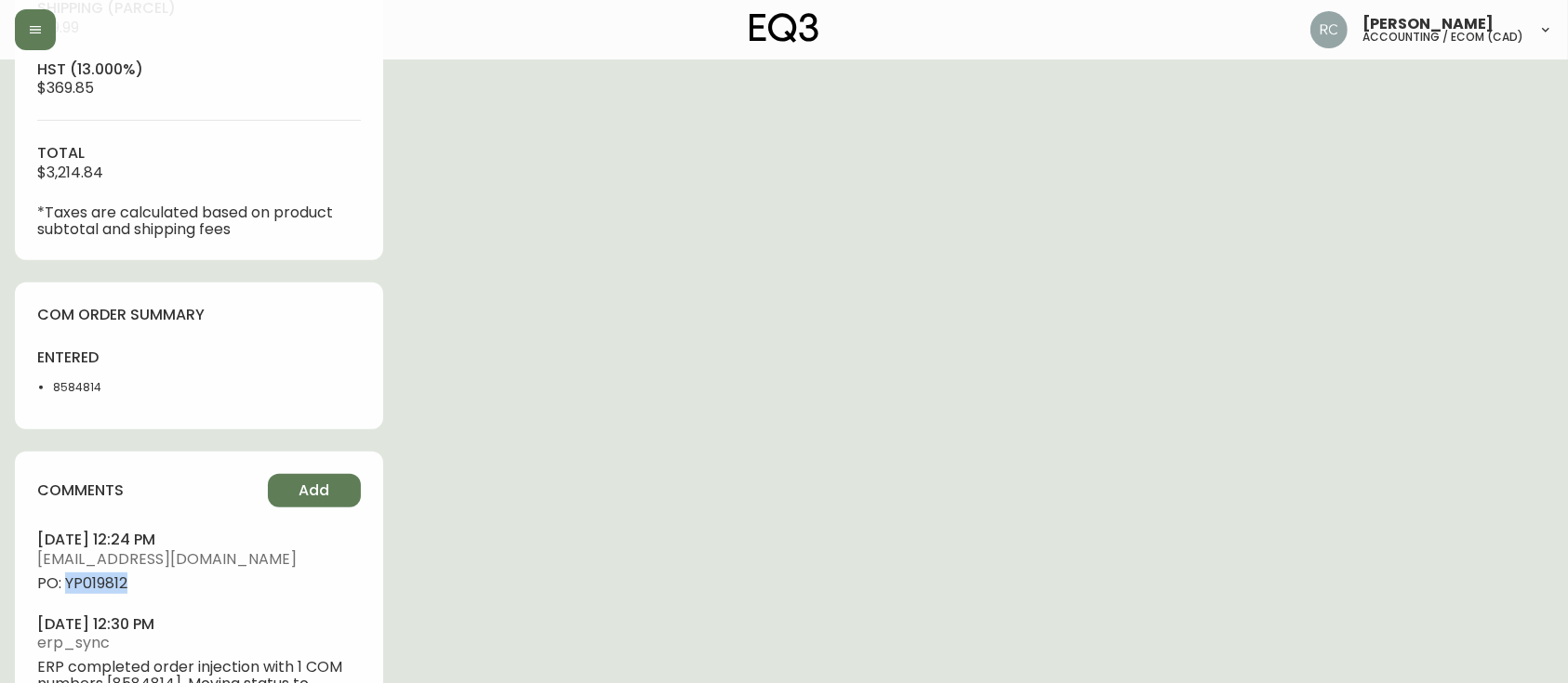
copy span "YP019812"
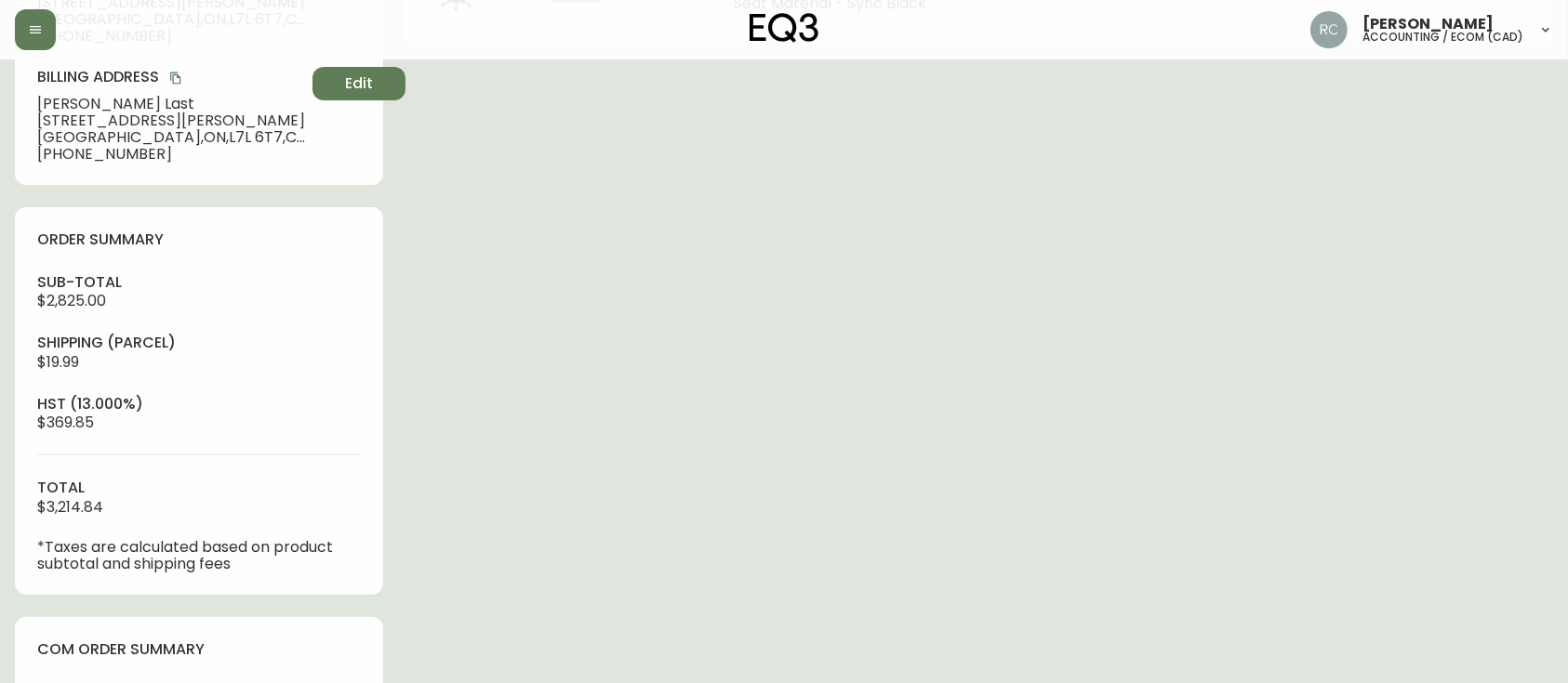
scroll to position [0, 0]
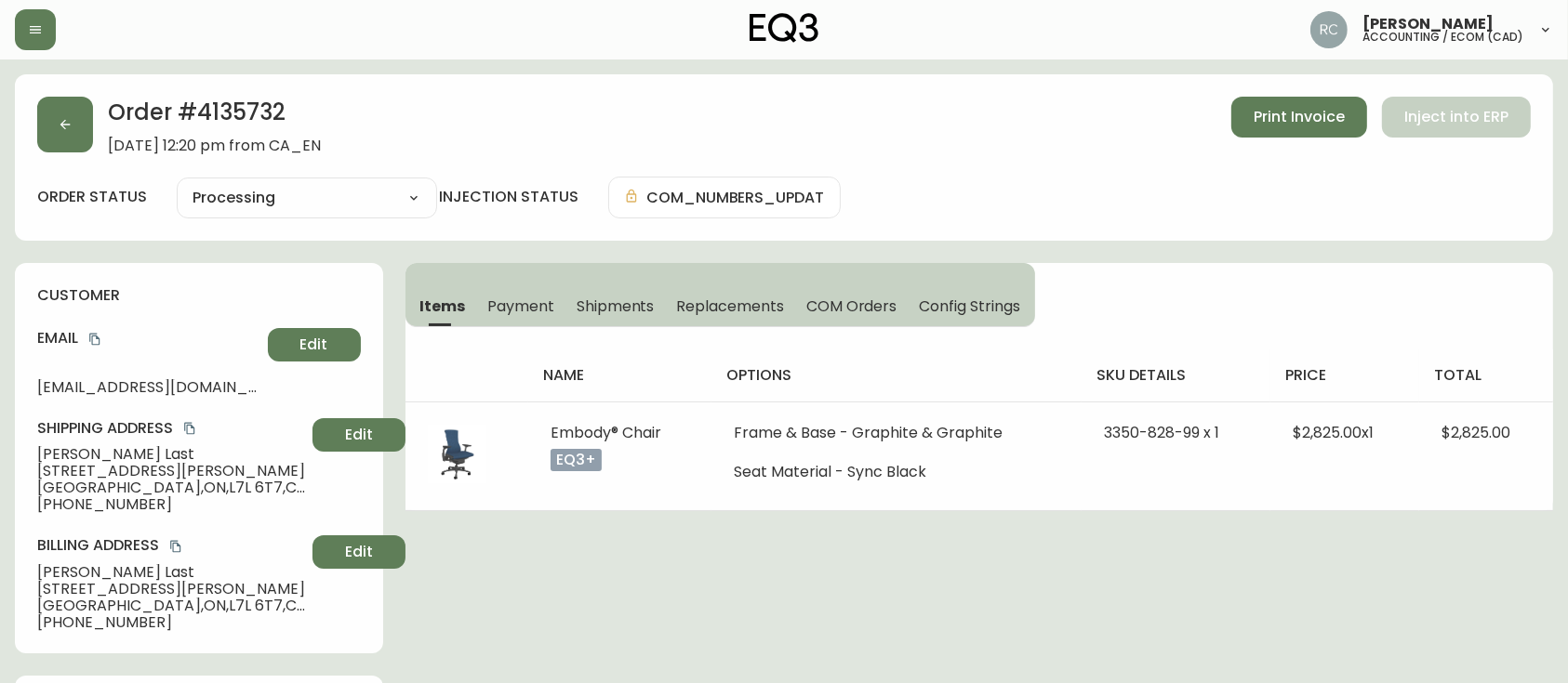
click at [76, 451] on span "Derek Last" at bounding box center [171, 454] width 268 height 16
drag, startPoint x: 76, startPoint y: 451, endPoint x: 301, endPoint y: 407, distance: 229.3
click at [76, 451] on span "Derek Last" at bounding box center [171, 454] width 268 height 16
copy span "Derek Last"
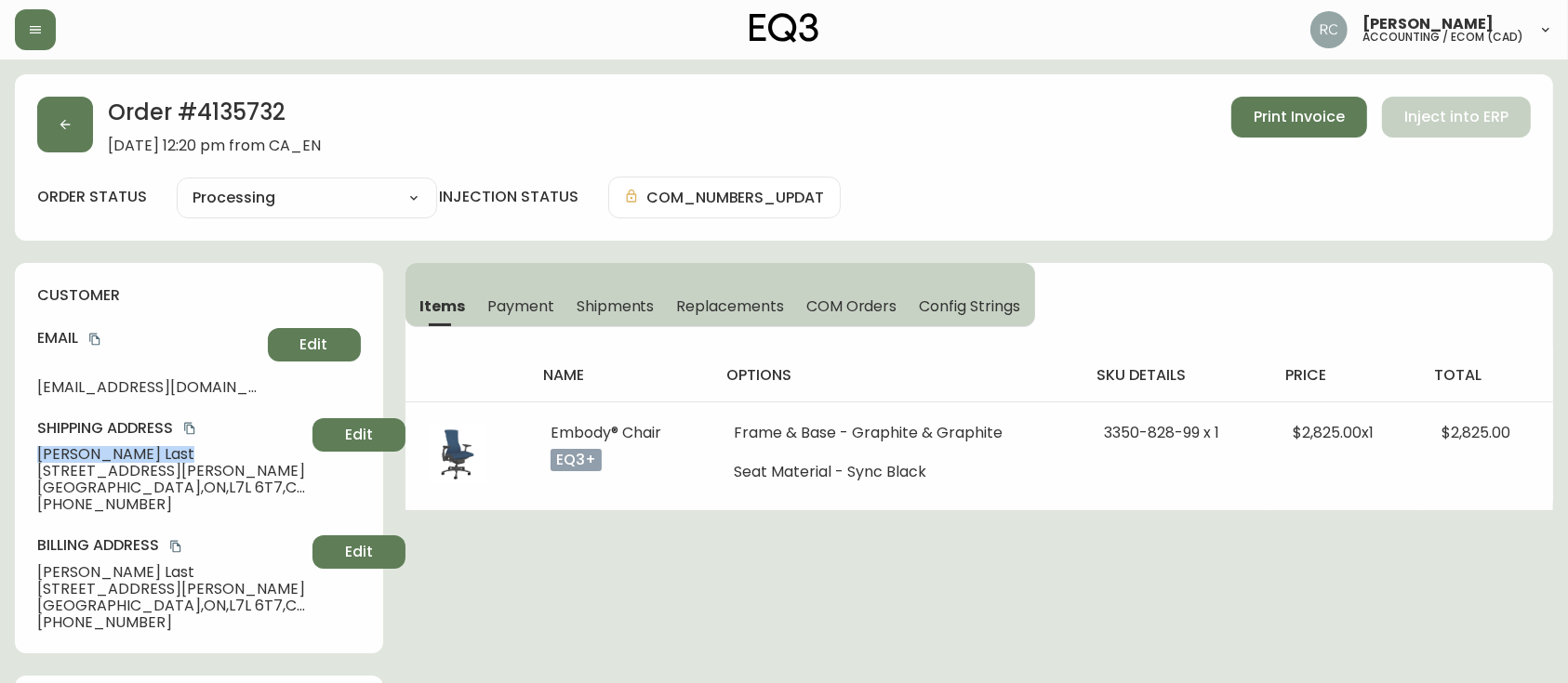
click at [97, 335] on icon "copy" at bounding box center [95, 339] width 13 height 13
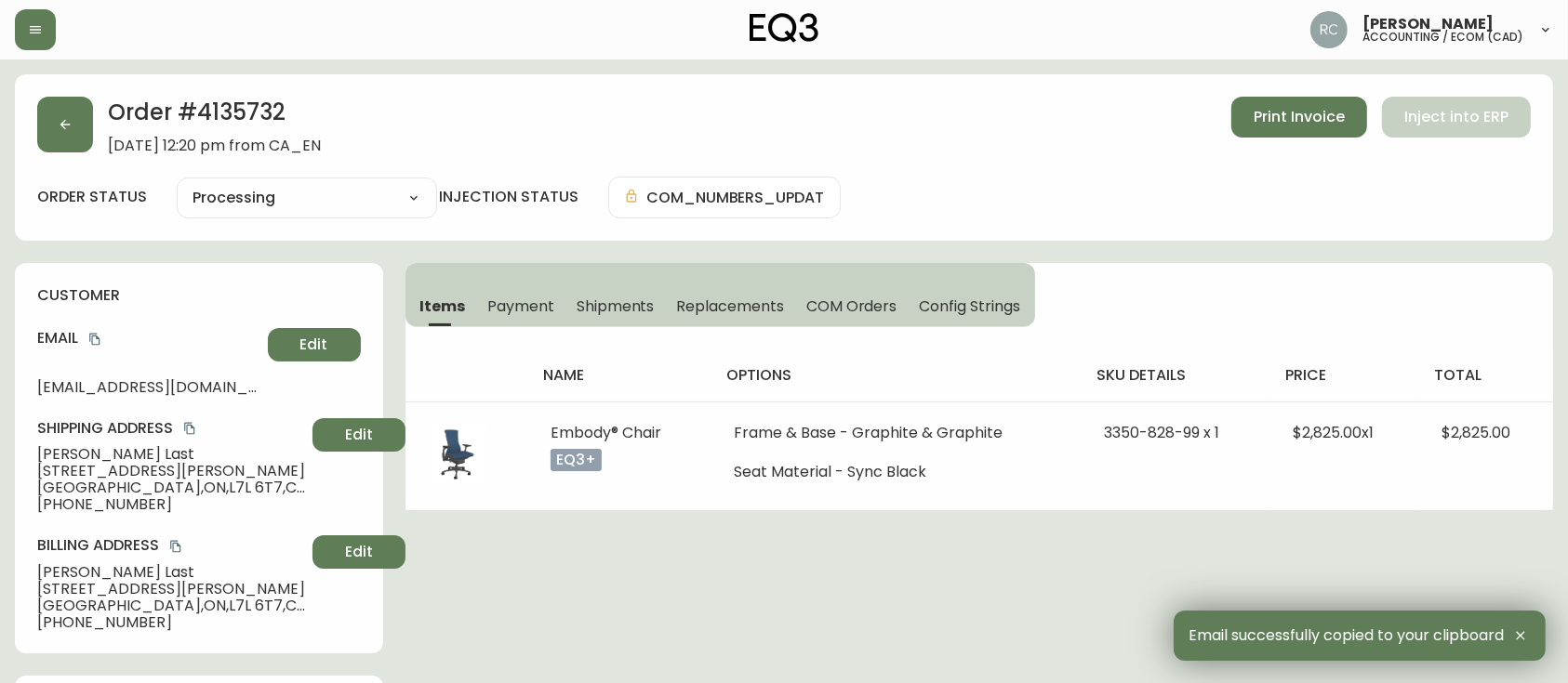
click at [116, 477] on span "5706 Rosaline Rd" at bounding box center [171, 471] width 268 height 16
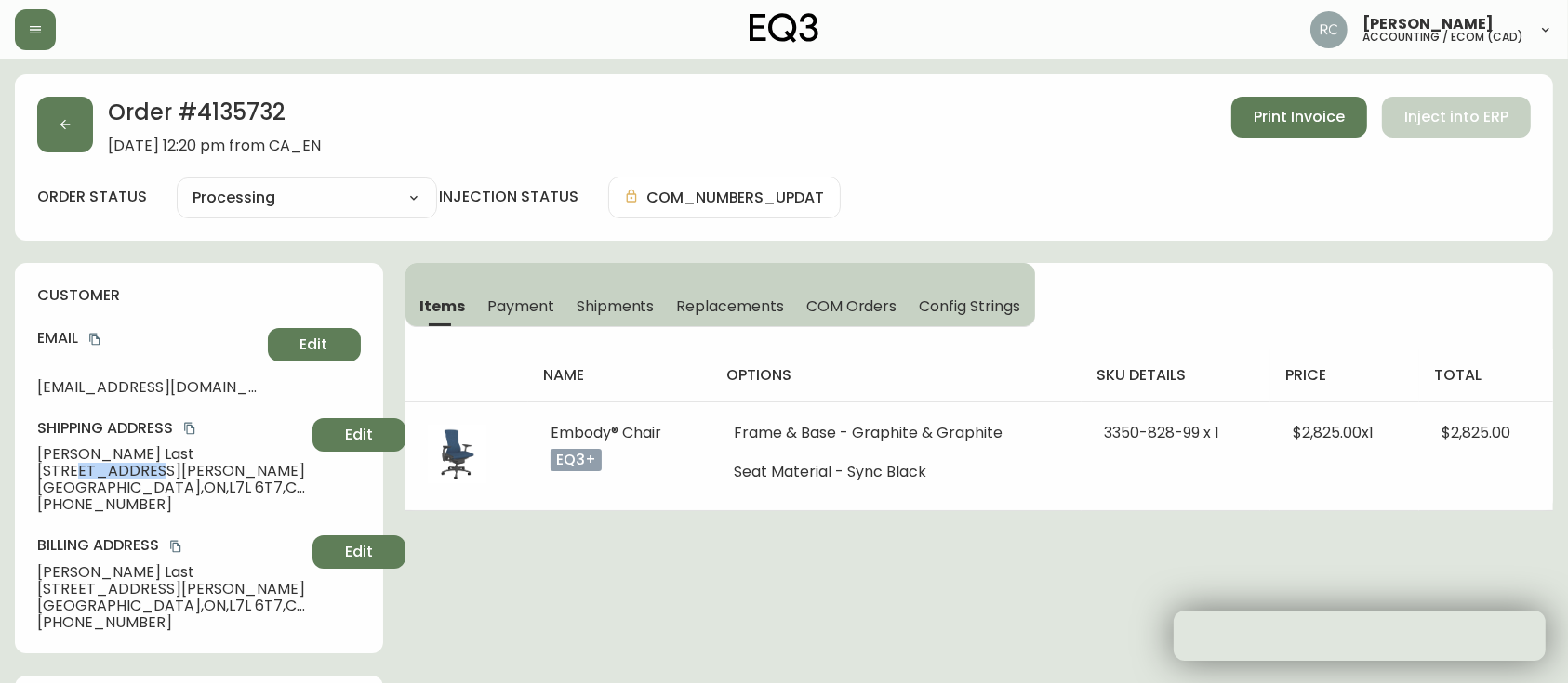
click at [116, 477] on span "5706 Rosaline Rd" at bounding box center [171, 471] width 268 height 16
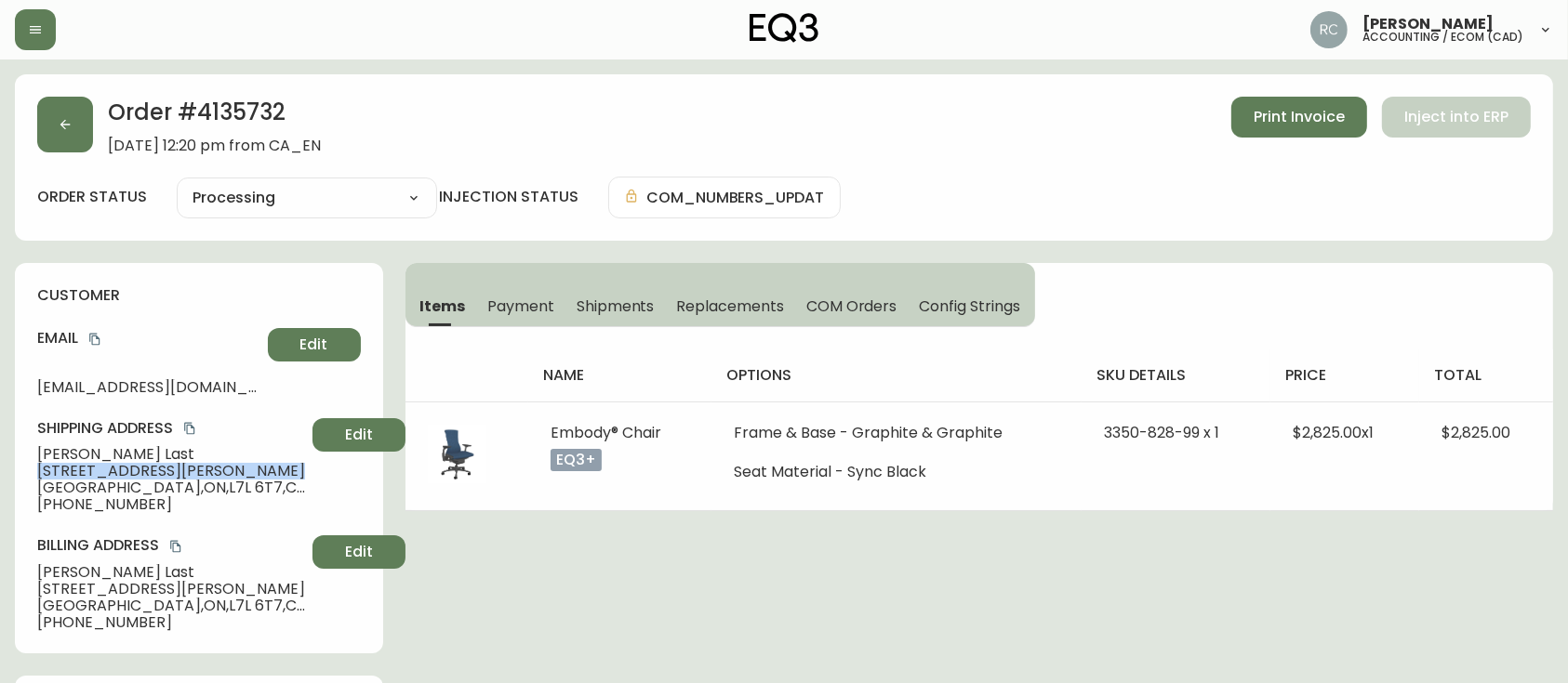
copy span "5706 Rosaline Rd"
click at [92, 488] on span "Burlington , ON , L7L 6T7 , CA" at bounding box center [171, 487] width 268 height 16
copy span "Burlington , ON , L7L 6T7 , CA"
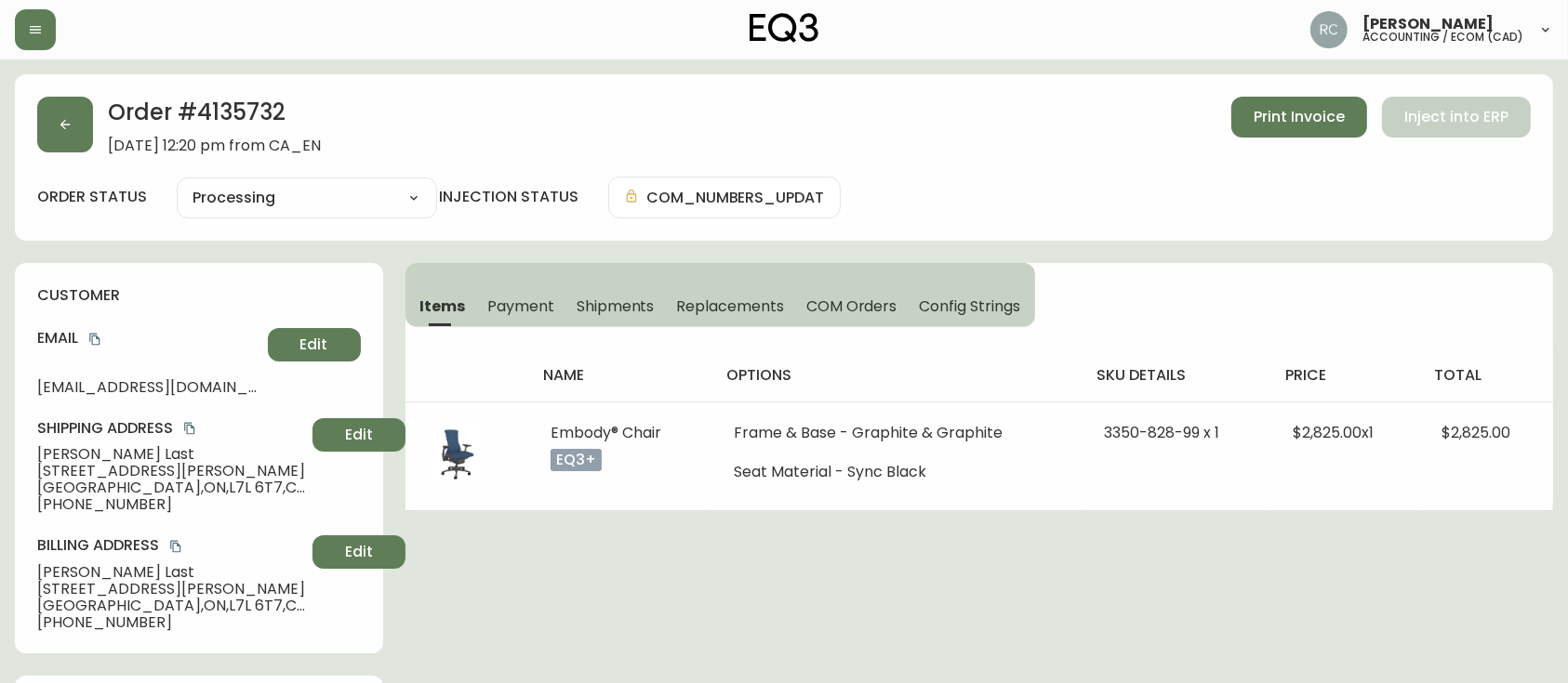
click at [100, 510] on span "+16472413179" at bounding box center [171, 504] width 268 height 16
copy span "16472413179"
click at [60, 459] on span "Derek Last" at bounding box center [171, 454] width 268 height 16
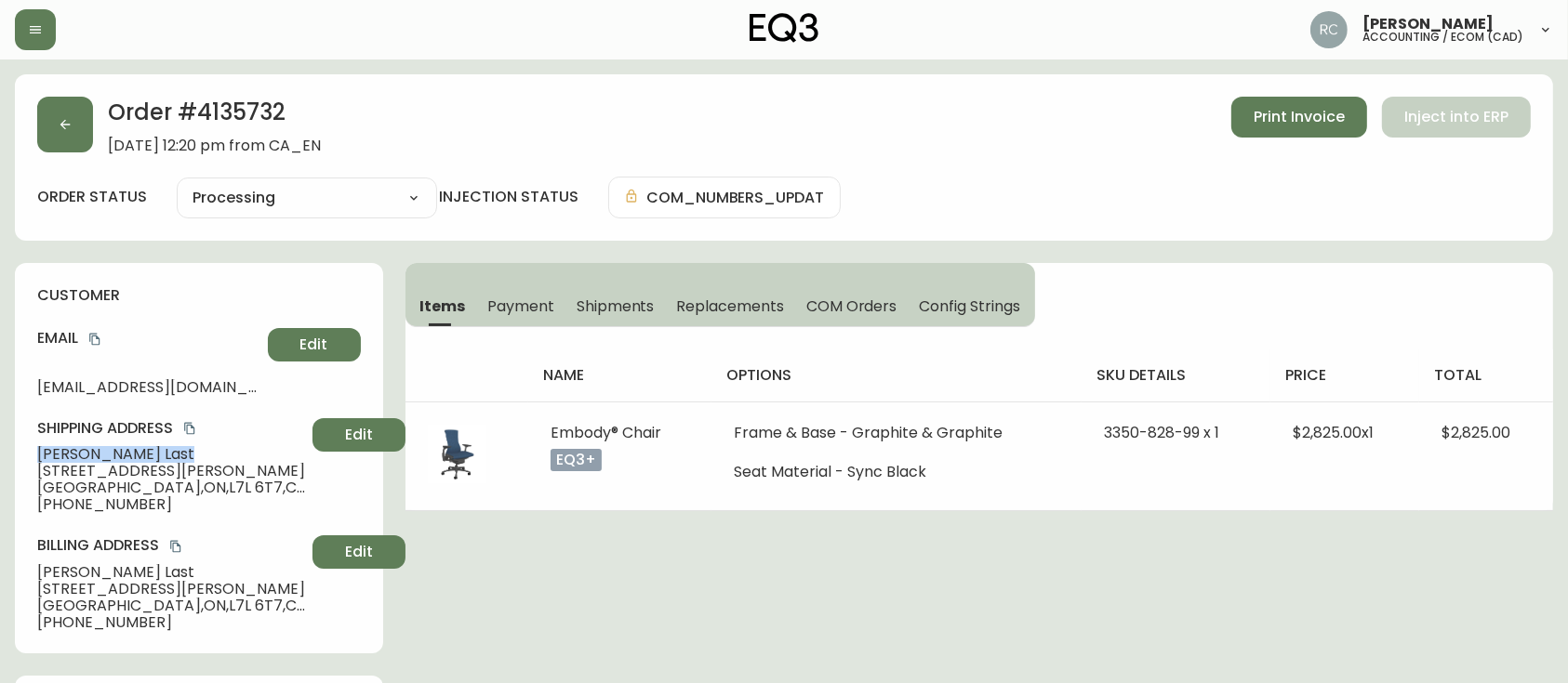
click at [60, 459] on span "Derek Last" at bounding box center [171, 454] width 268 height 16
copy span "Derek Last"
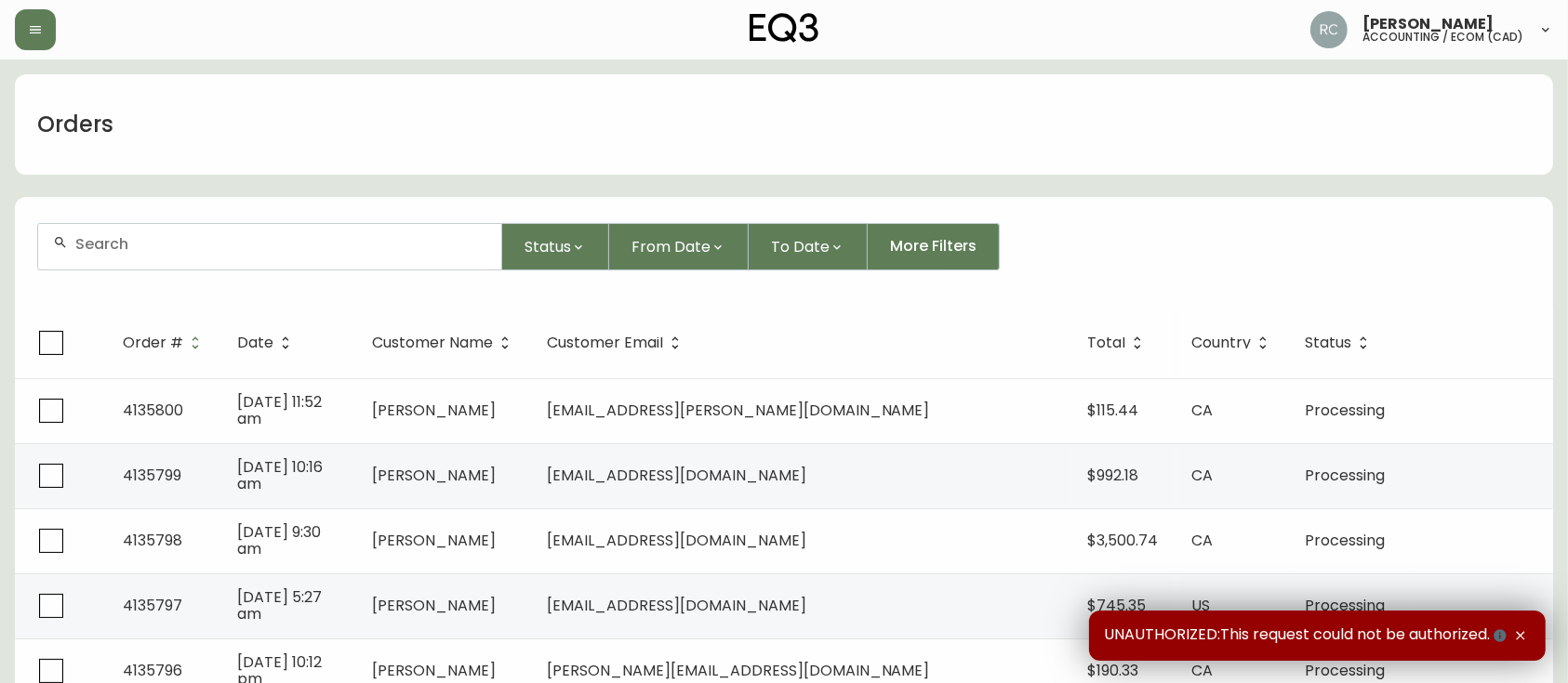
drag, startPoint x: 248, startPoint y: 258, endPoint x: 260, endPoint y: 271, distance: 17.7
click at [248, 260] on div at bounding box center [270, 246] width 463 height 45
paste input "4135752"
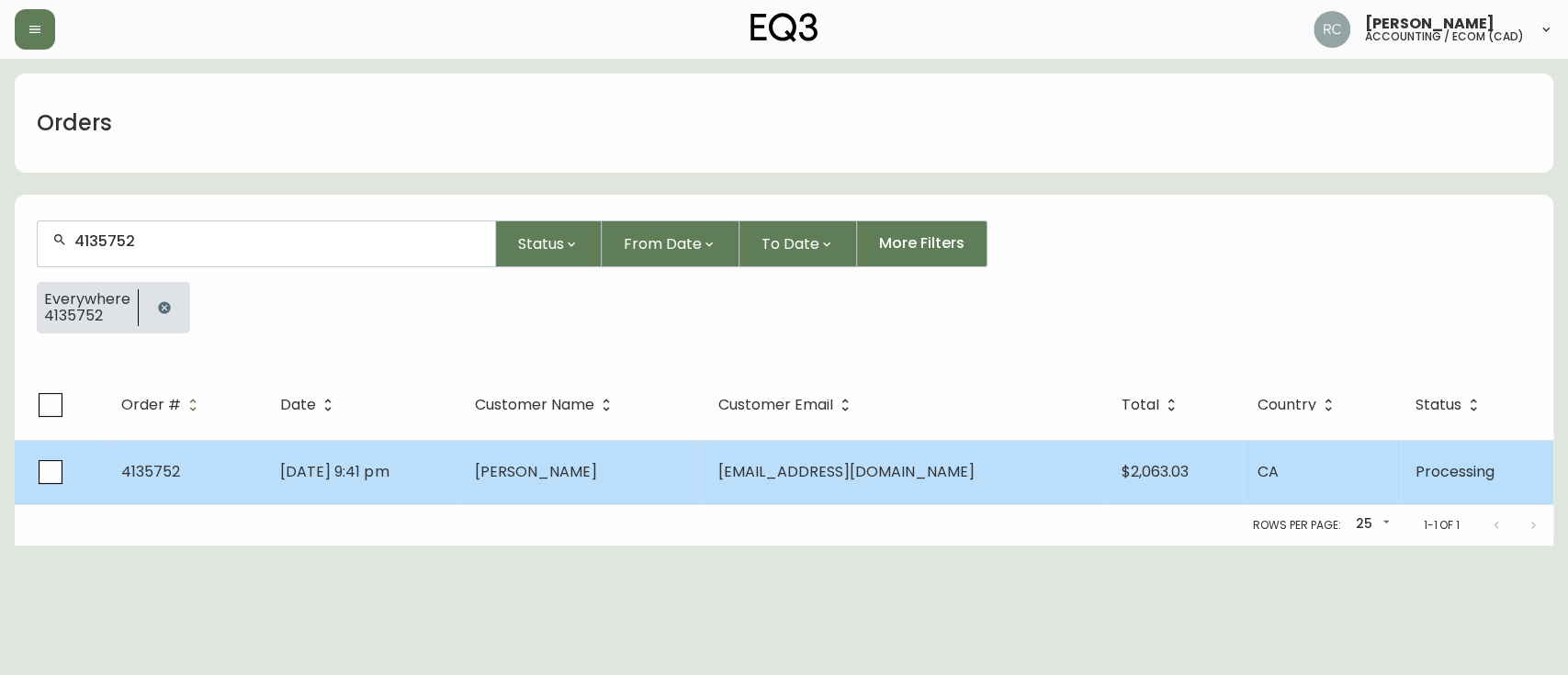
type input "4135752"
click at [439, 447] on td "[DATE] 9:41 pm" at bounding box center [363, 473] width 195 height 65
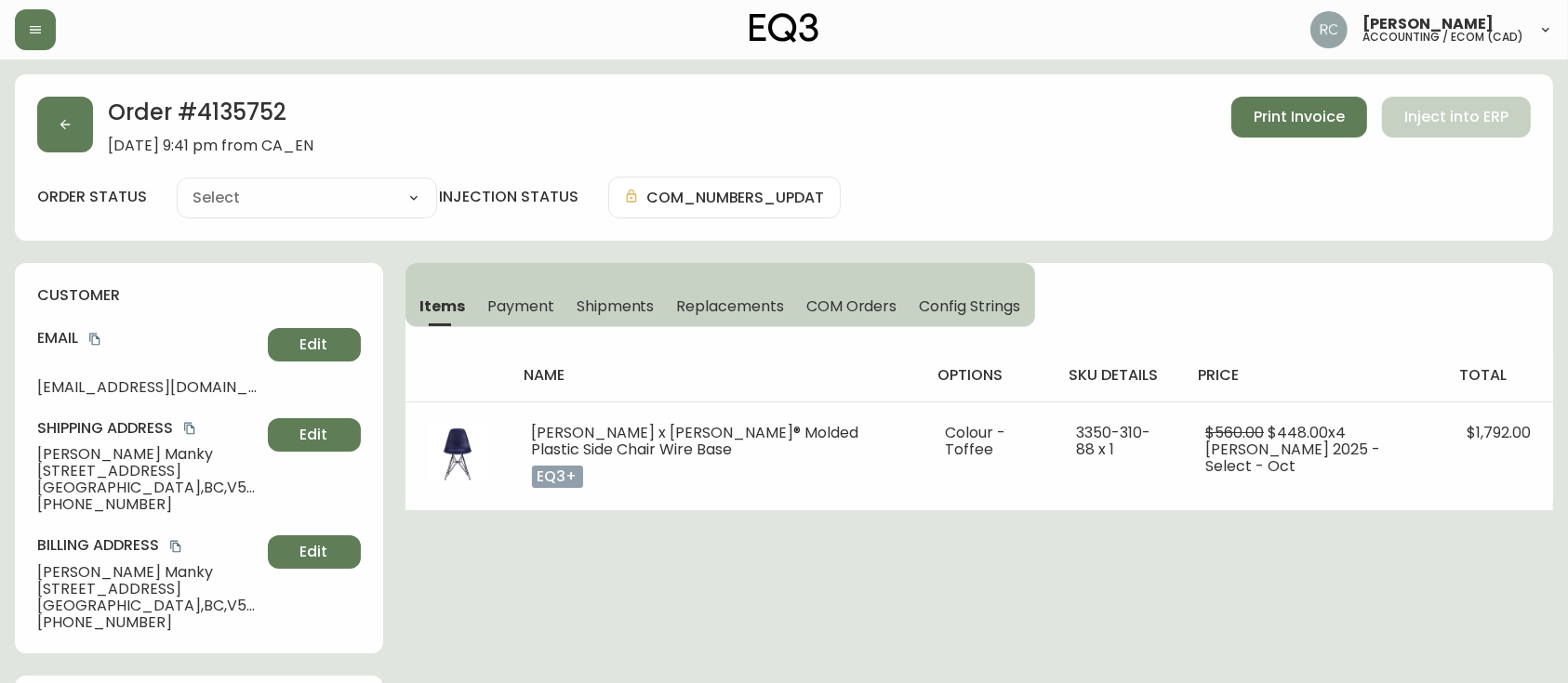
type input "Processing"
select select "PROCESSING"
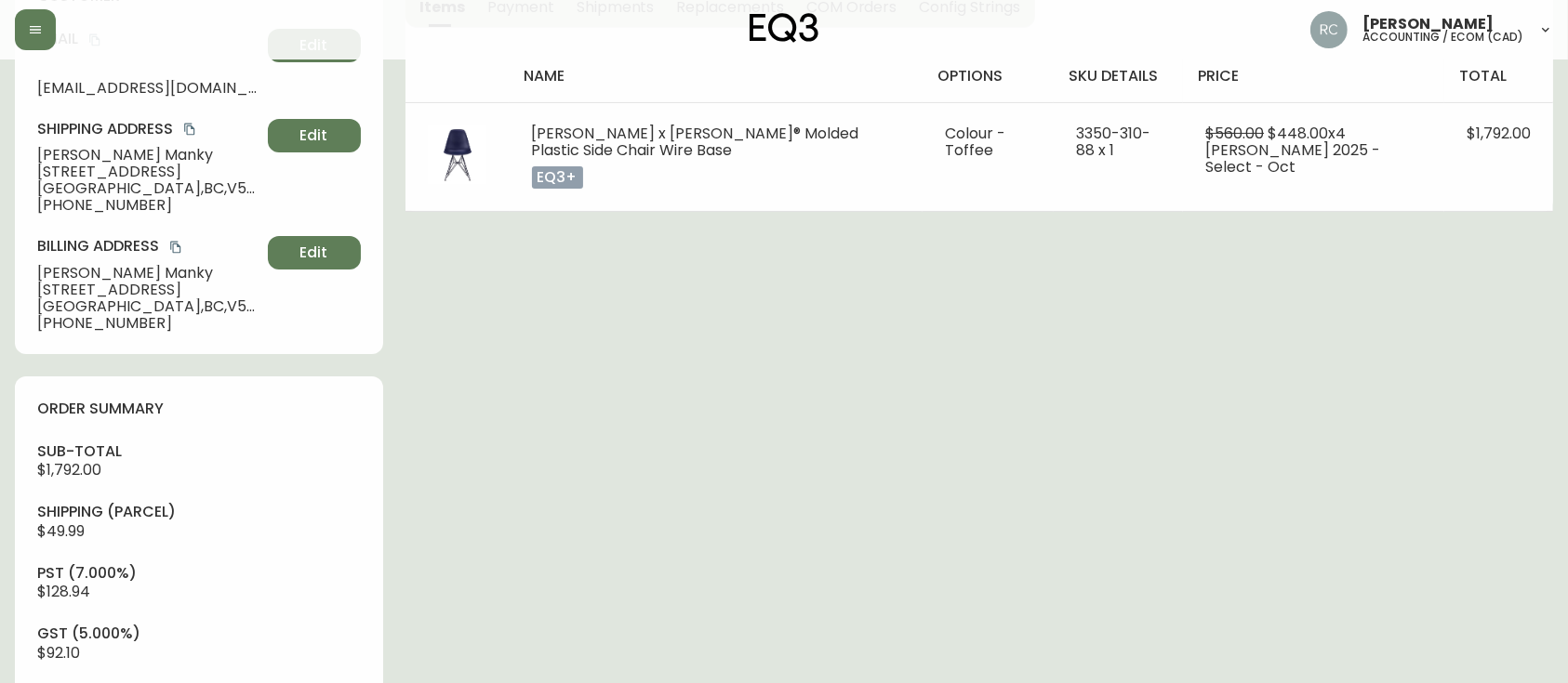
scroll to position [865, 0]
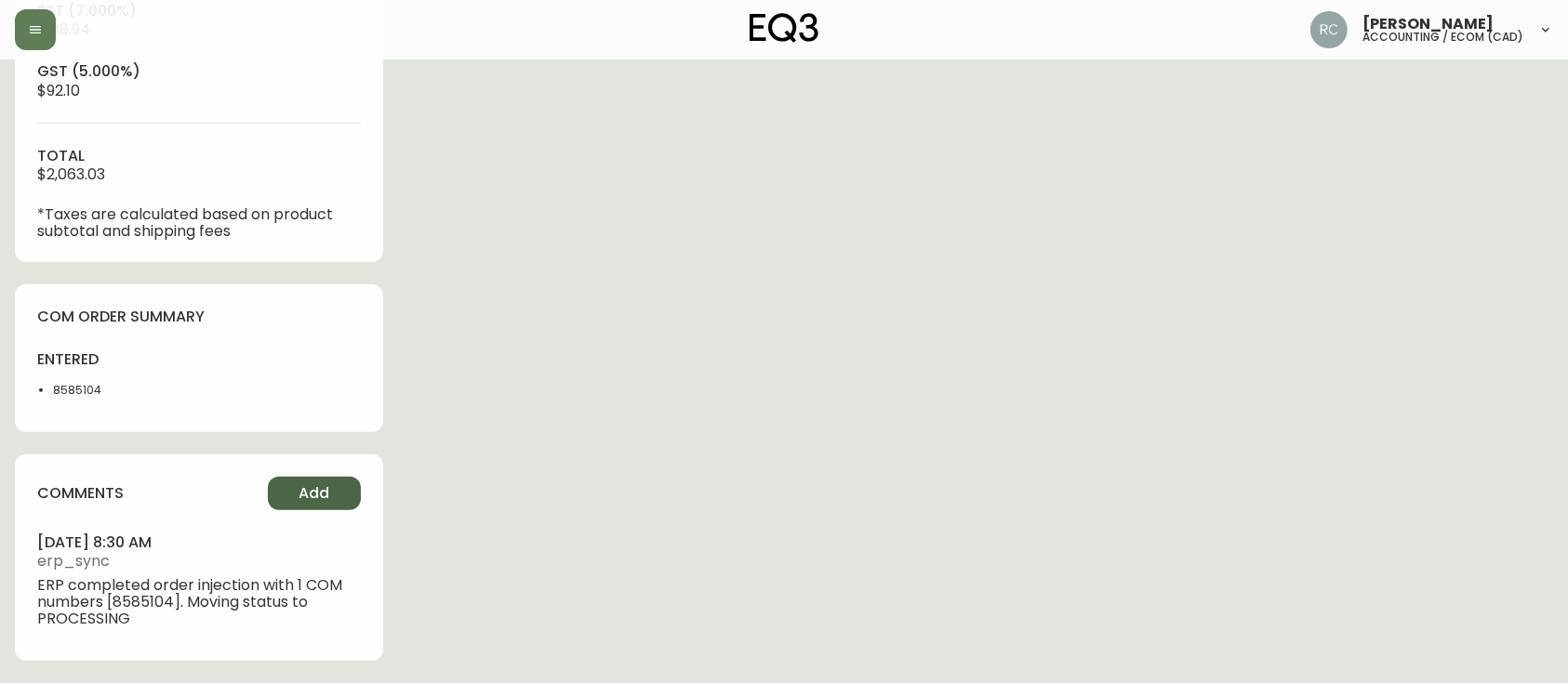
click at [317, 505] on button "Add" at bounding box center [314, 493] width 93 height 34
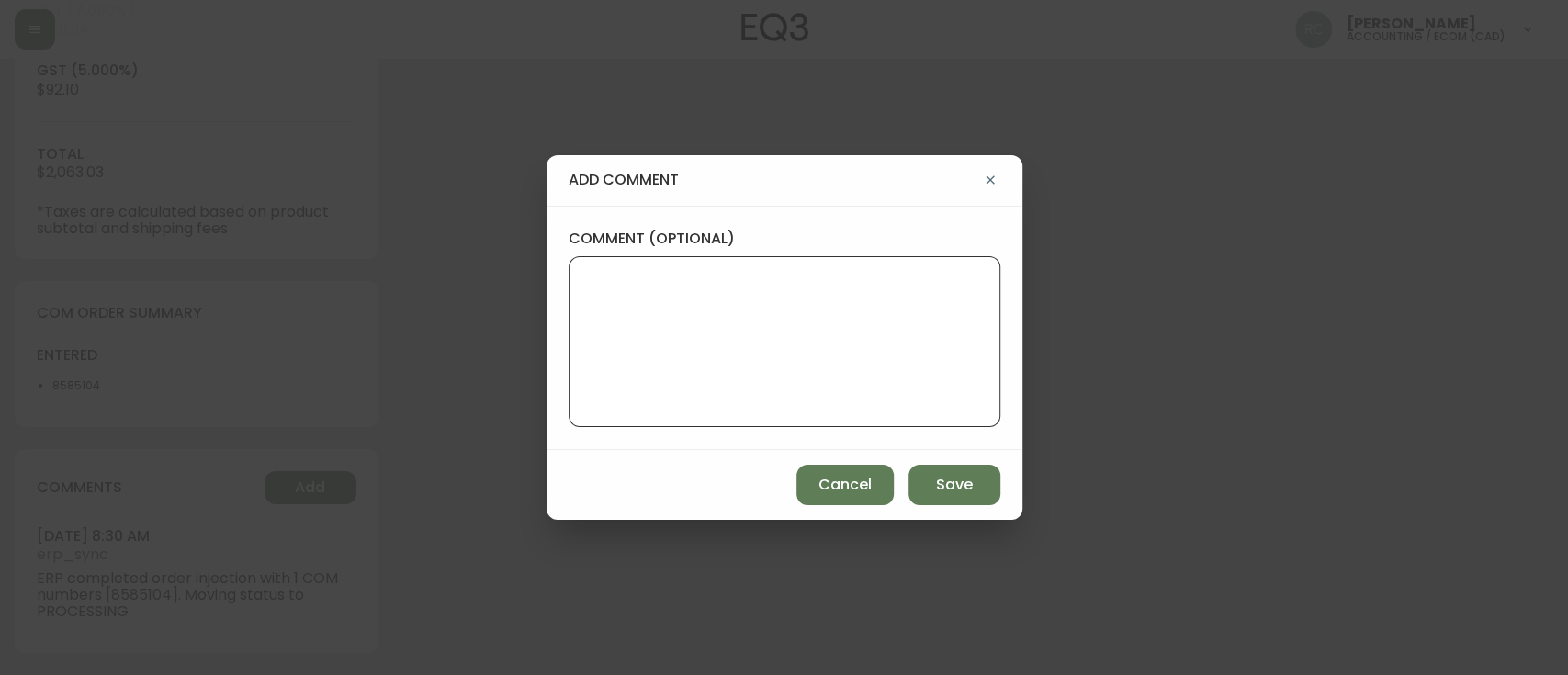
click at [804, 356] on textarea "comment (optional)" at bounding box center [784, 342] width 401 height 147
paste textarea "P019813"
type textarea "PO: YP019813"
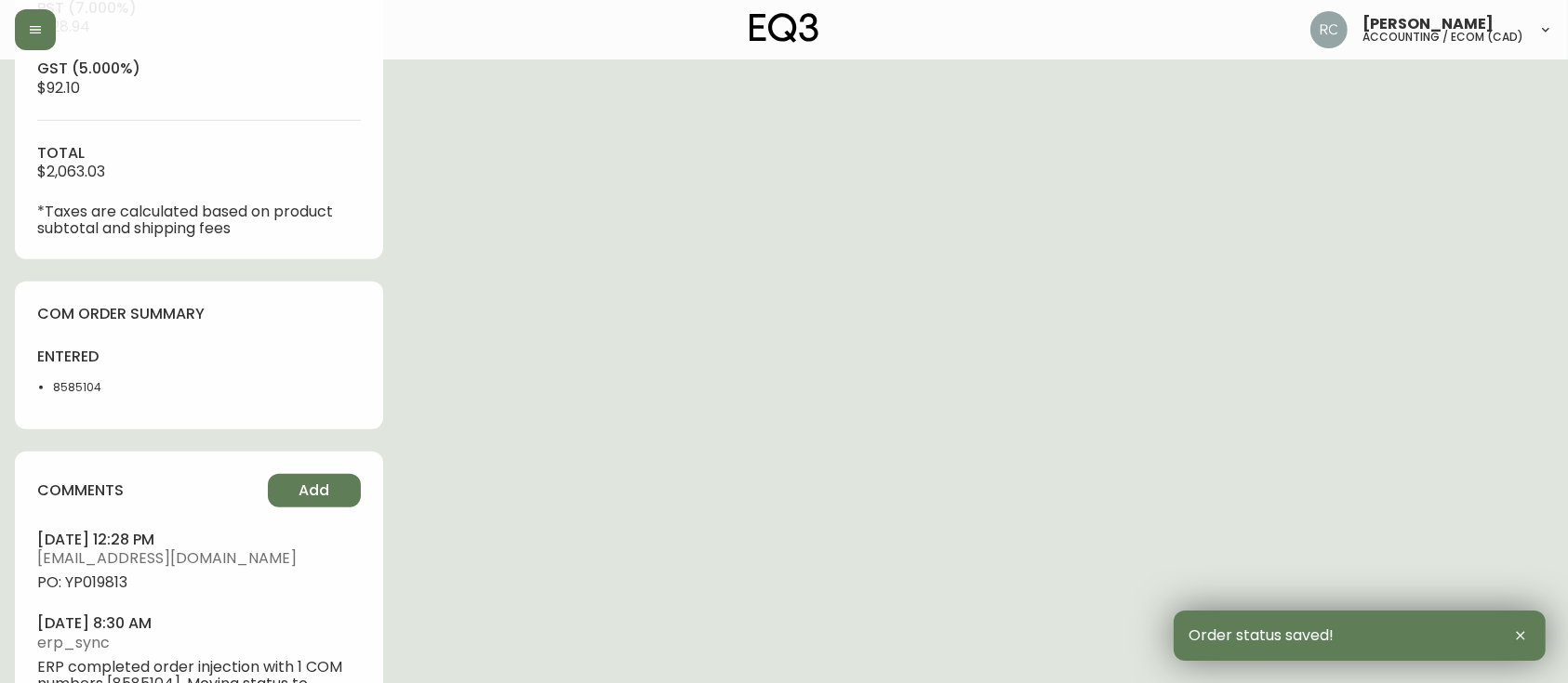
click at [97, 578] on span "PO: YP019813" at bounding box center [199, 582] width 324 height 16
drag, startPoint x: 97, startPoint y: 578, endPoint x: 44, endPoint y: 615, distance: 64.6
click at [93, 583] on span "PO: YP019813" at bounding box center [199, 582] width 324 height 16
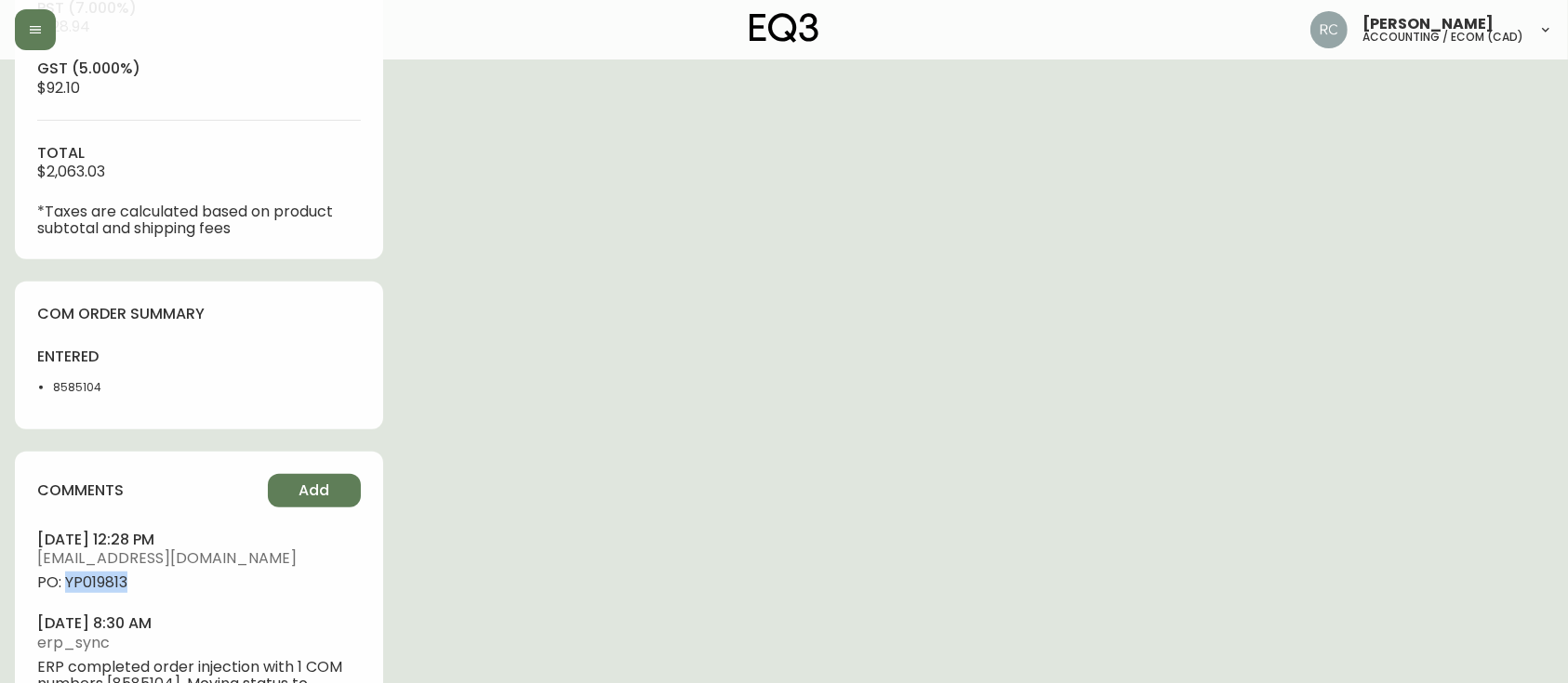
copy span "YP019813"
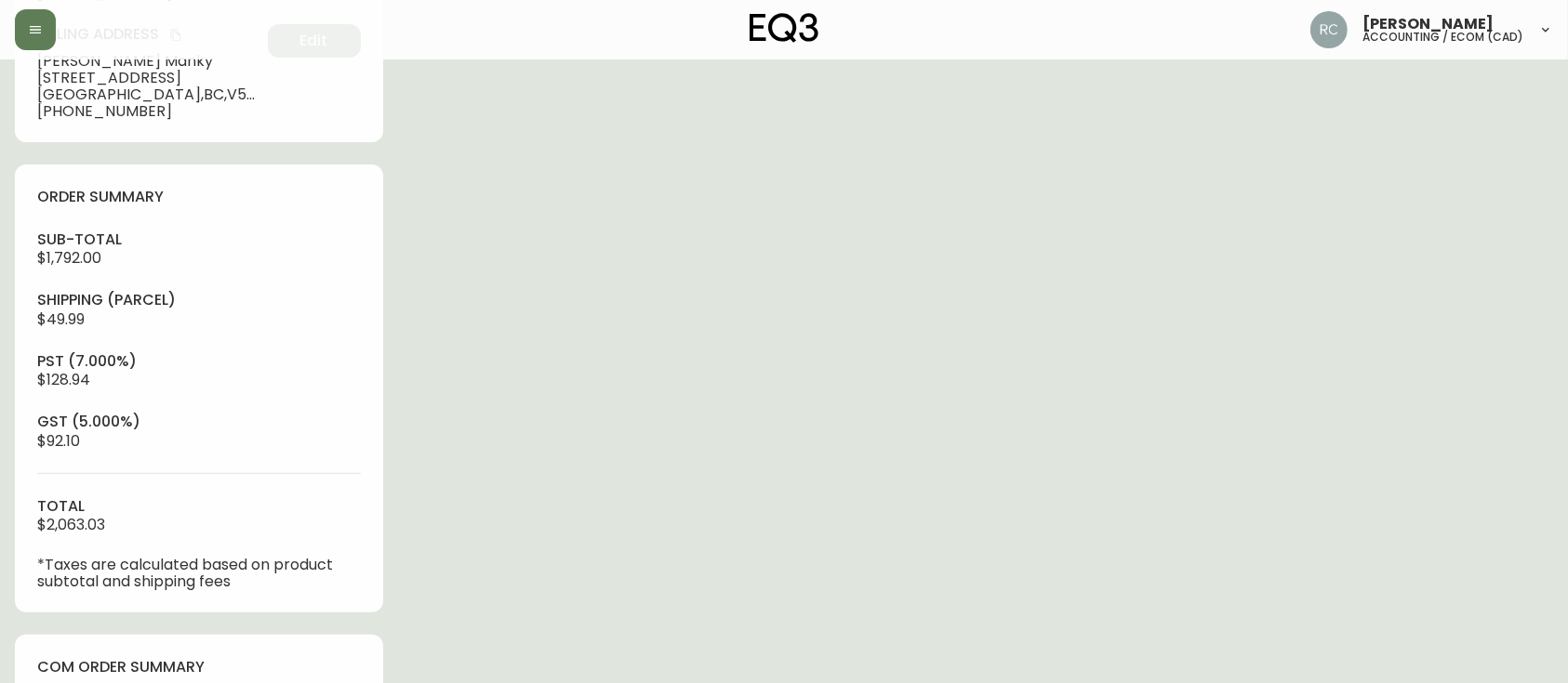
scroll to position [38, 0]
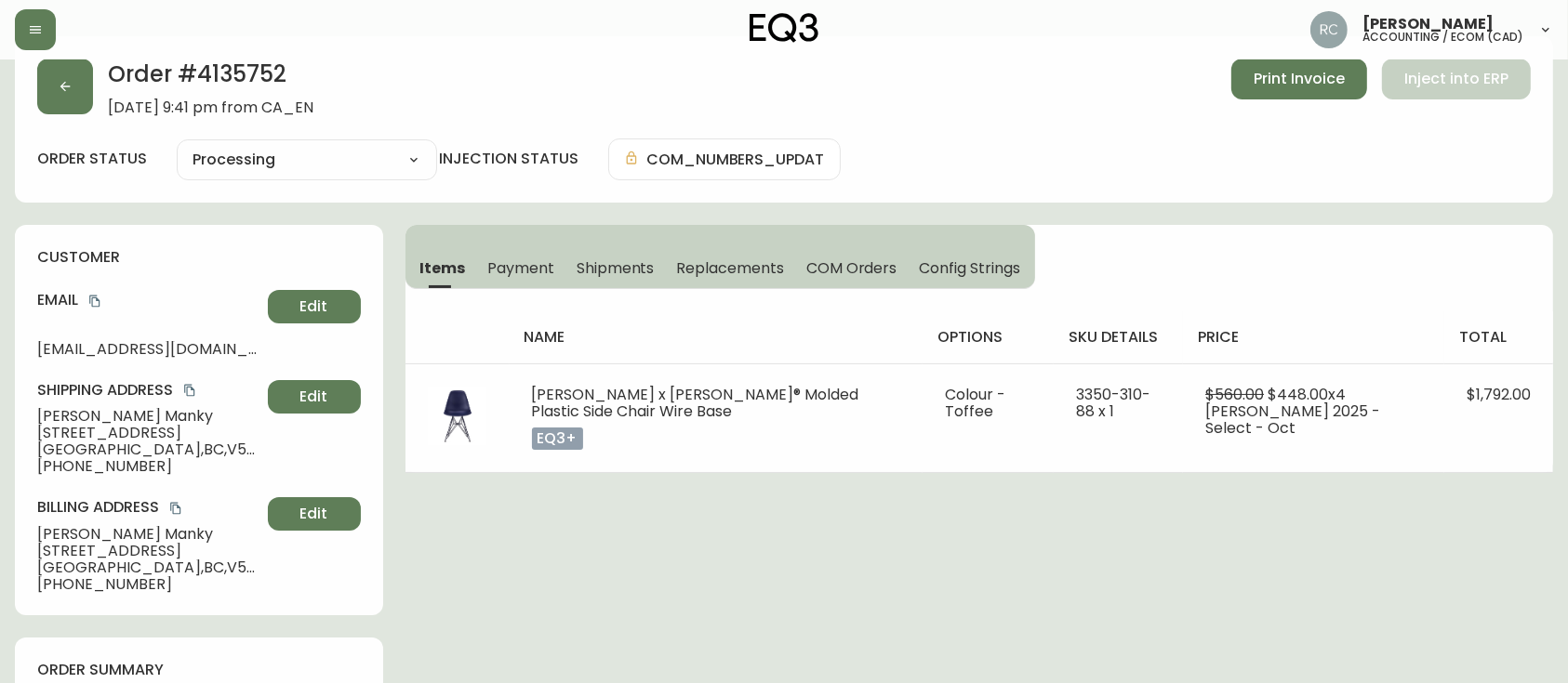
click at [110, 410] on span "[PERSON_NAME]" at bounding box center [149, 416] width 223 height 16
copy span "[PERSON_NAME]"
click at [97, 304] on icon "copy" at bounding box center [95, 302] width 13 height 13
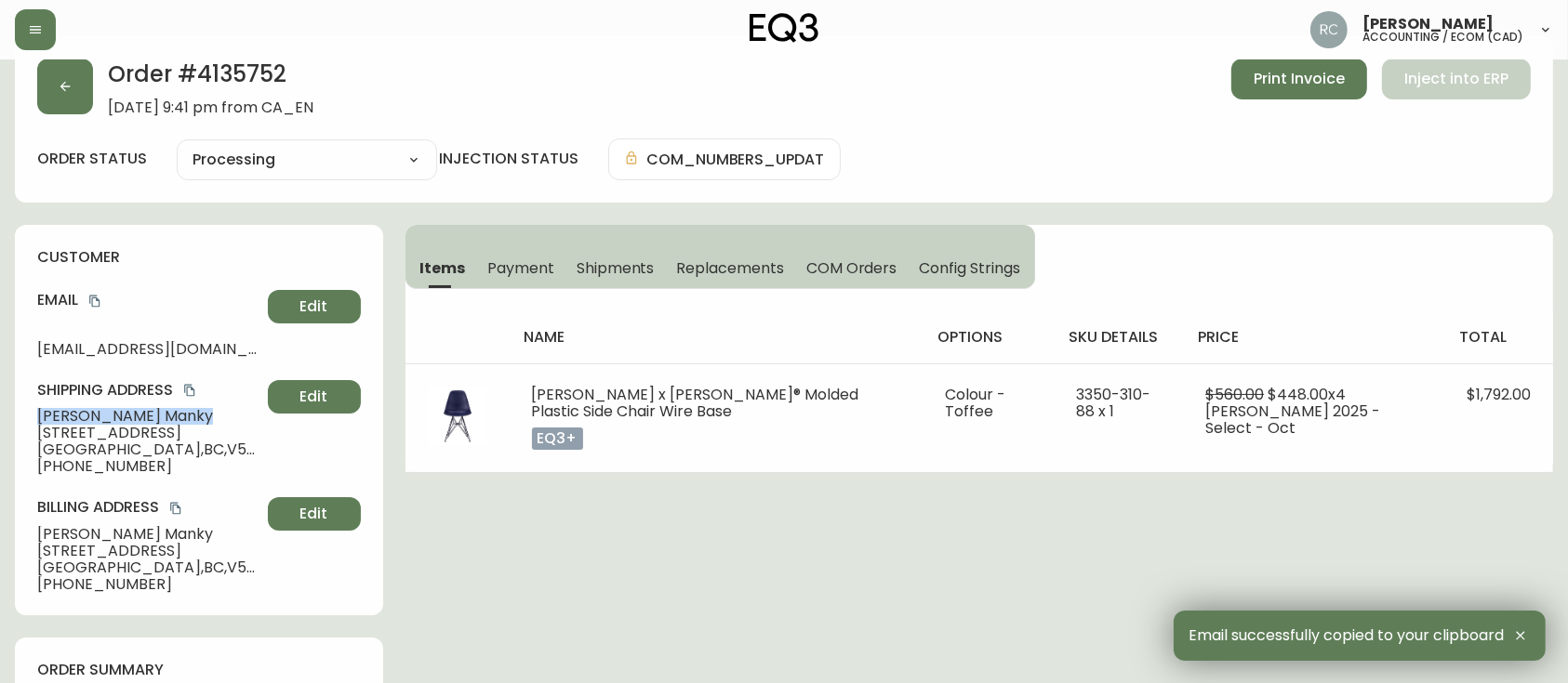
click at [111, 422] on span "[PERSON_NAME]" at bounding box center [149, 416] width 223 height 16
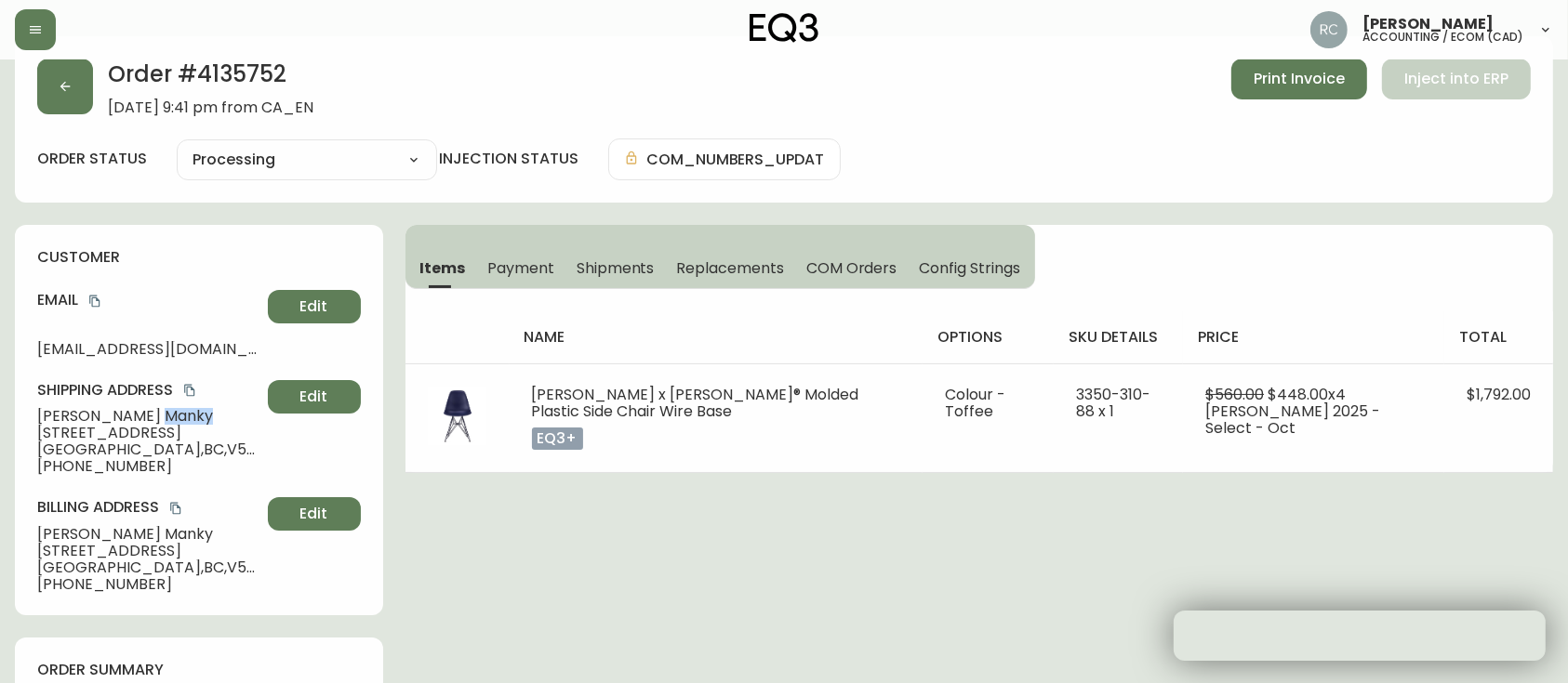
click at [111, 422] on span "[PERSON_NAME]" at bounding box center [149, 416] width 223 height 16
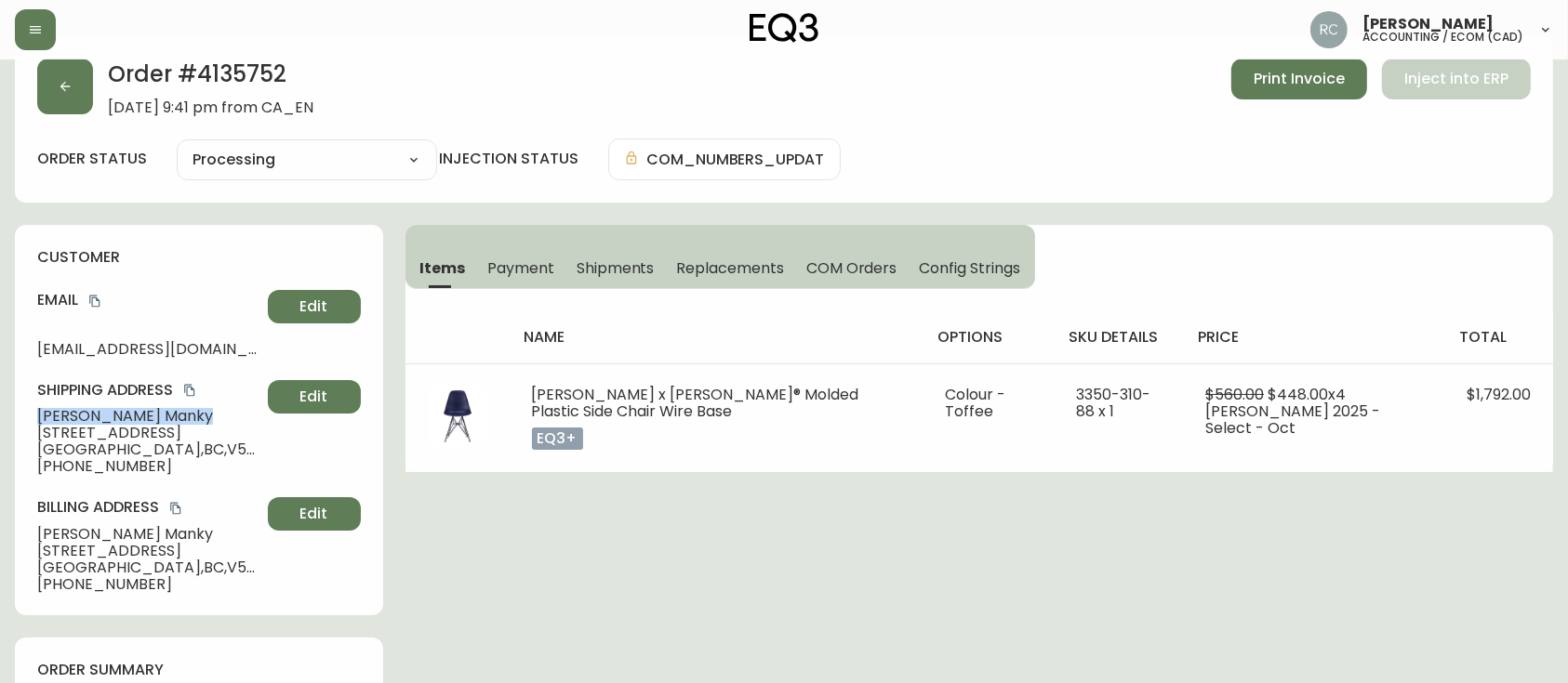
click at [111, 422] on span "[PERSON_NAME]" at bounding box center [149, 416] width 223 height 16
click at [101, 433] on span "[STREET_ADDRESS]" at bounding box center [149, 432] width 223 height 16
copy span "[STREET_ADDRESS]"
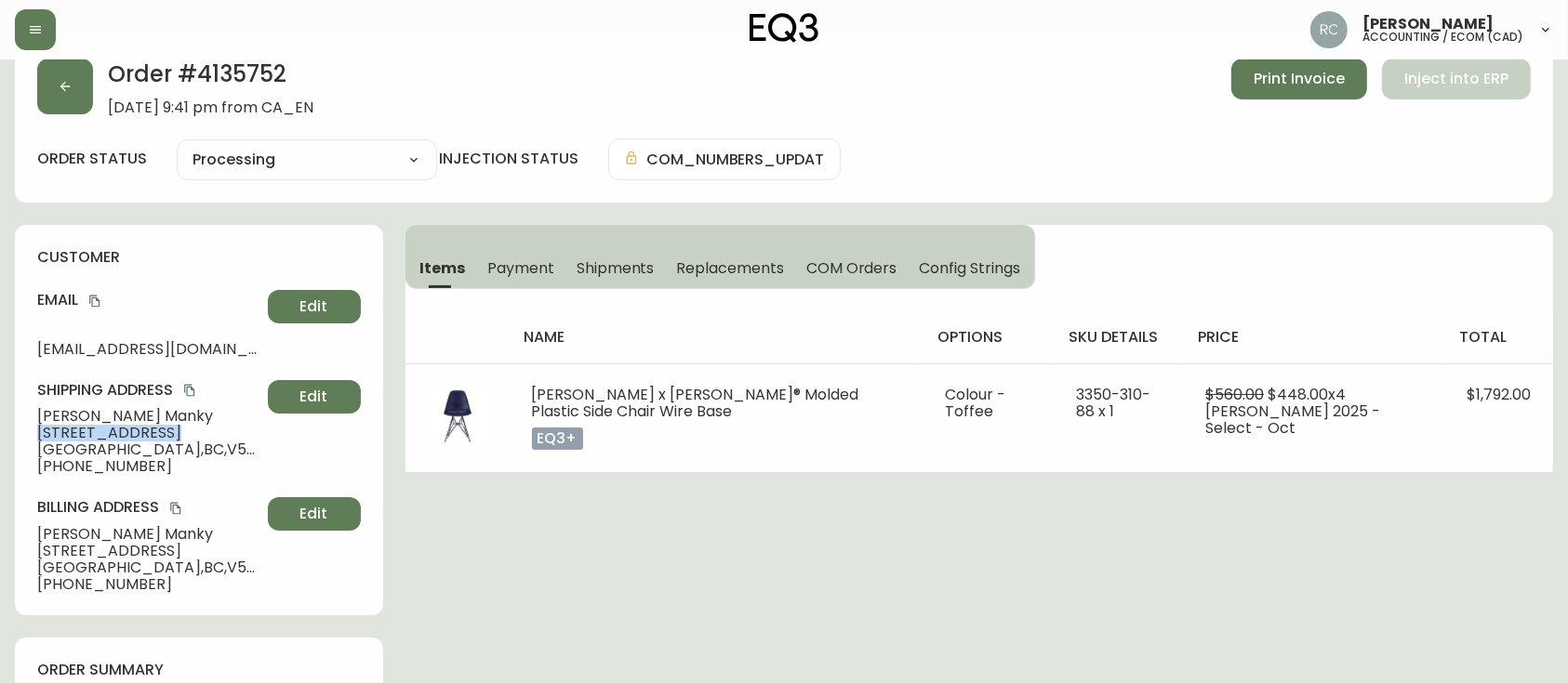
click at [74, 439] on span "[STREET_ADDRESS]" at bounding box center [149, 432] width 223 height 16
click at [73, 439] on span "[STREET_ADDRESS]" at bounding box center [149, 432] width 223 height 16
click at [68, 446] on span "[GEOGRAPHIC_DATA] , [GEOGRAPHIC_DATA] , V5V 4X7 , [GEOGRAPHIC_DATA]" at bounding box center [149, 450] width 223 height 16
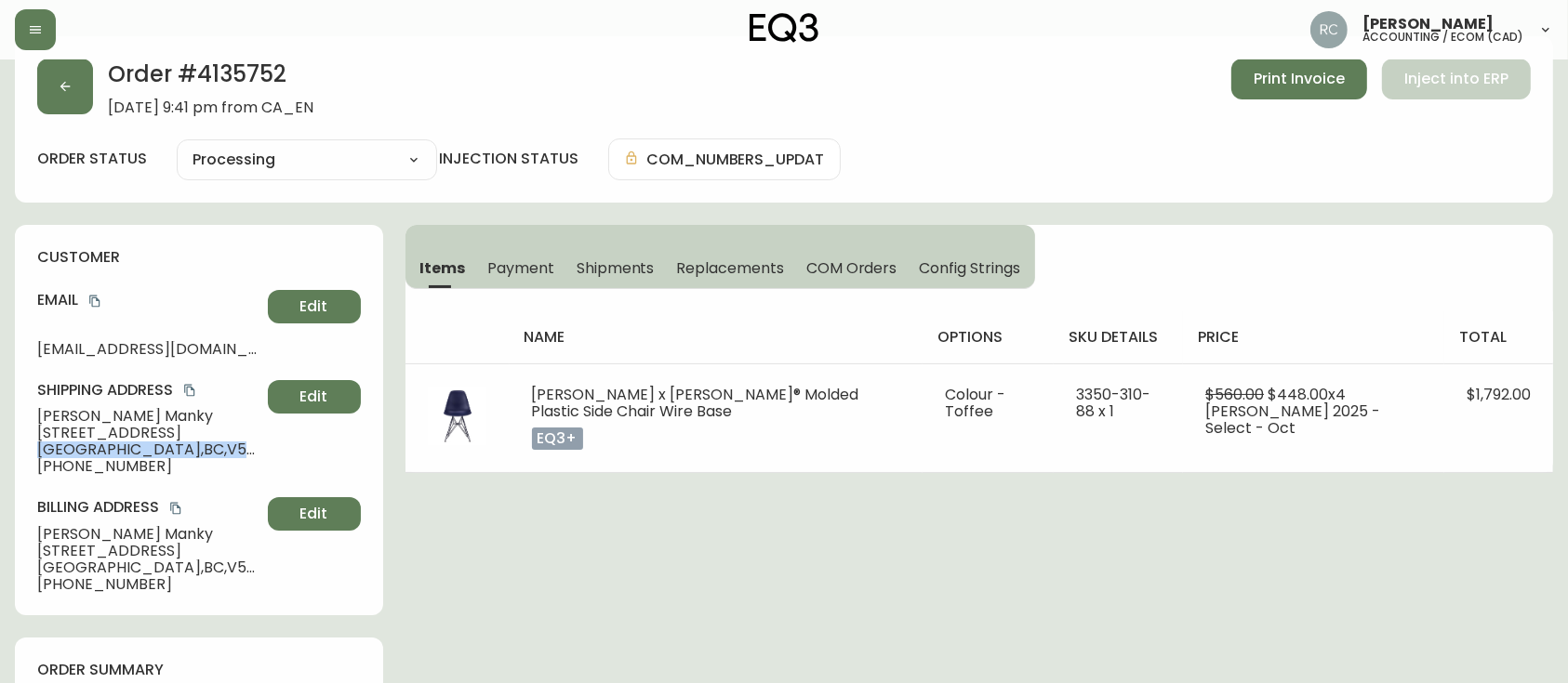
click at [68, 446] on span "[GEOGRAPHIC_DATA] , [GEOGRAPHIC_DATA] , V5V 4X7 , [GEOGRAPHIC_DATA]" at bounding box center [149, 450] width 223 height 16
copy span "[GEOGRAPHIC_DATA] , [GEOGRAPHIC_DATA] , V5V 4X7 , [GEOGRAPHIC_DATA]"
click at [101, 466] on span "[PHONE_NUMBER]" at bounding box center [149, 466] width 223 height 16
drag, startPoint x: 101, startPoint y: 466, endPoint x: 1472, endPoint y: 361, distance: 1375.0
click at [101, 466] on span "[PHONE_NUMBER]" at bounding box center [149, 466] width 223 height 16
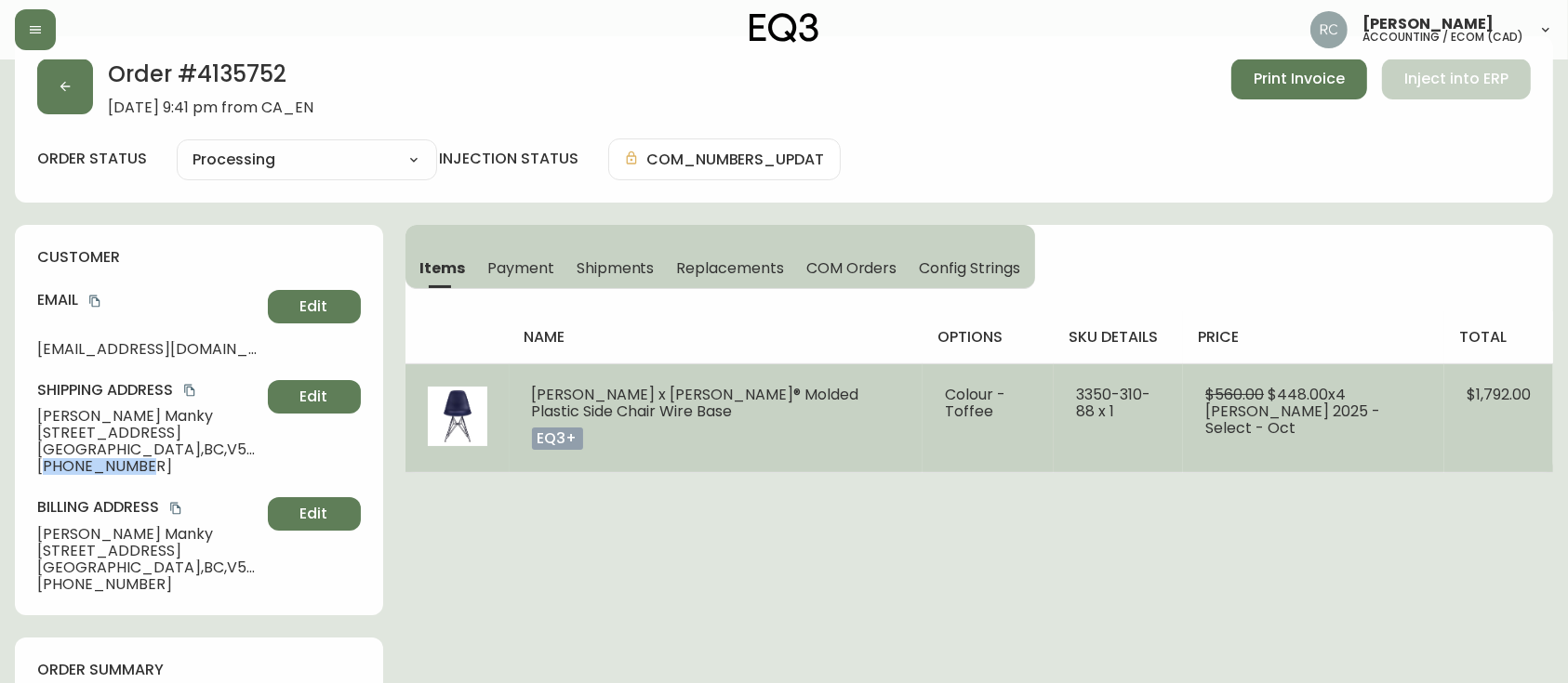
copy span "16046006886"
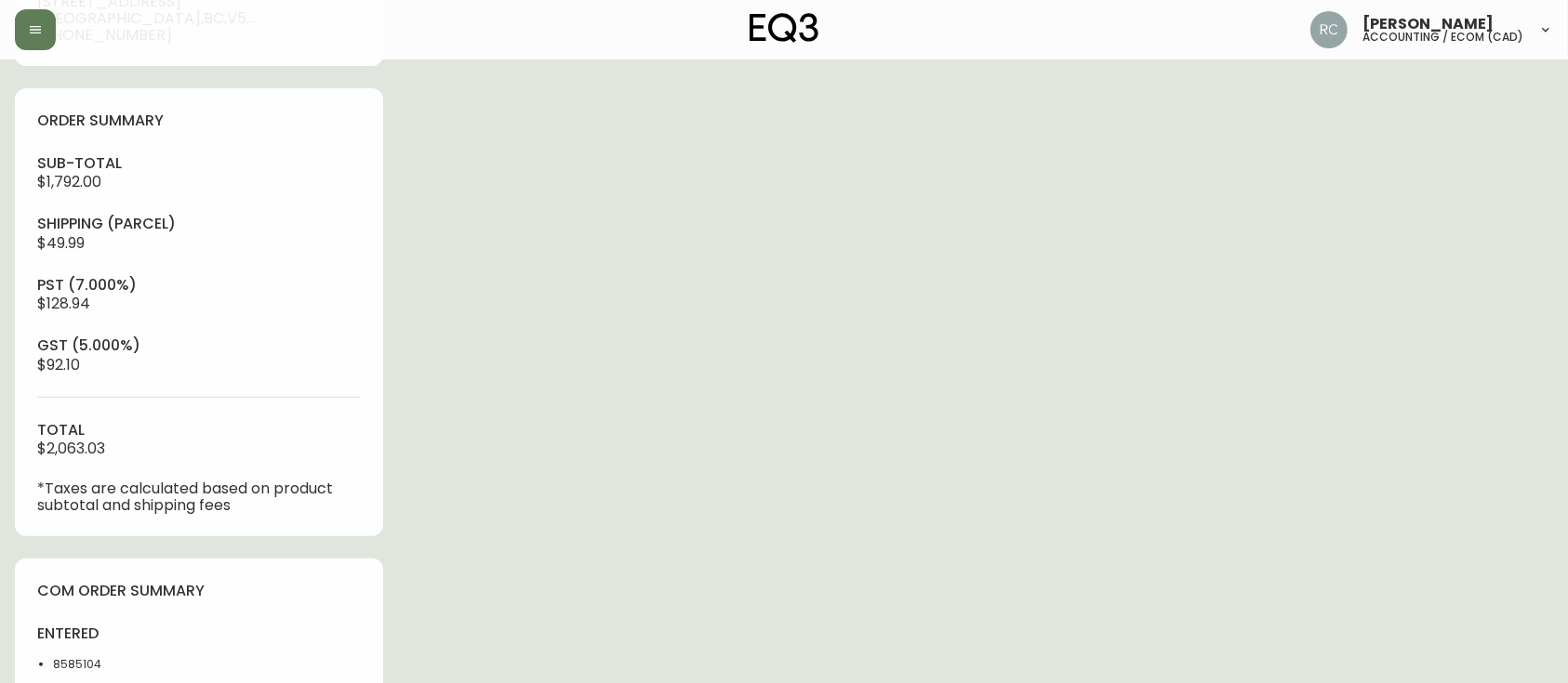
scroll to position [0, 0]
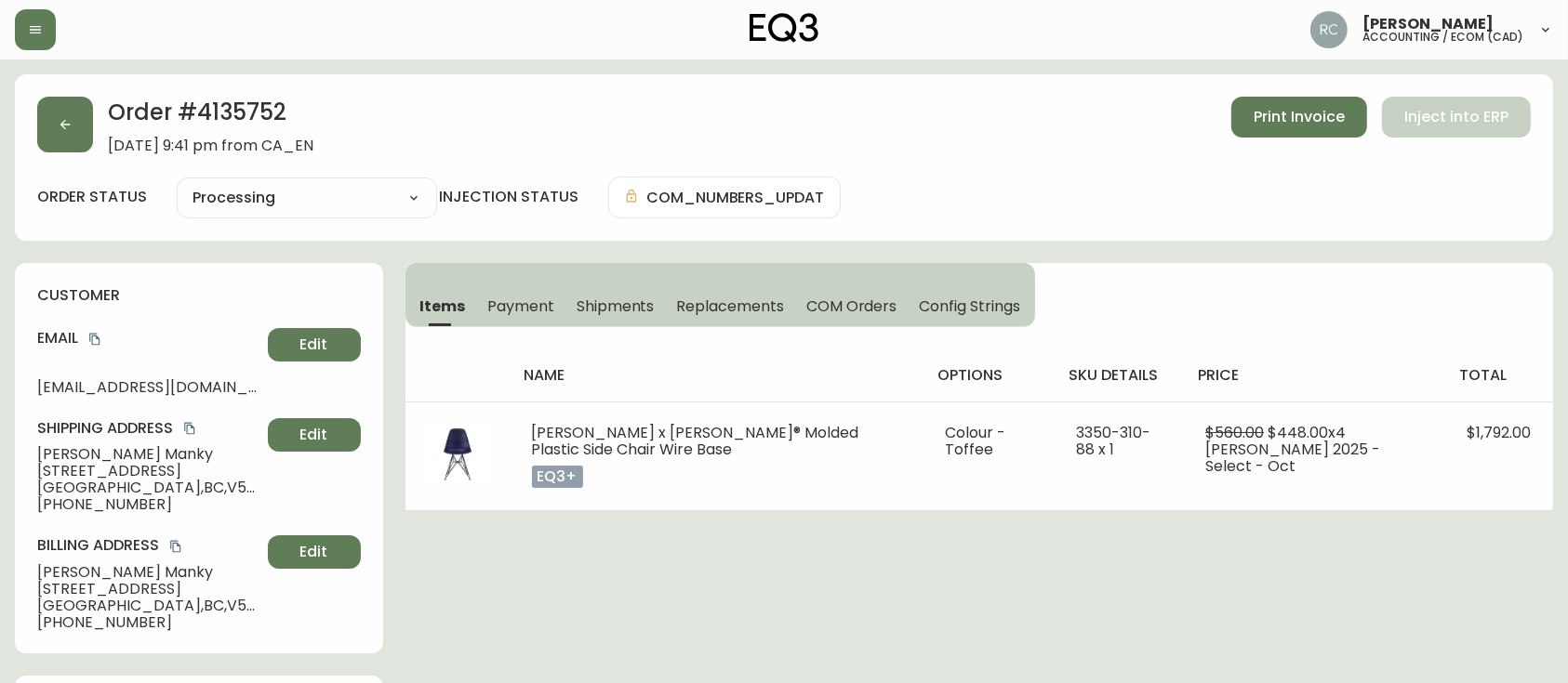
click at [117, 453] on span "[PERSON_NAME]" at bounding box center [149, 454] width 223 height 16
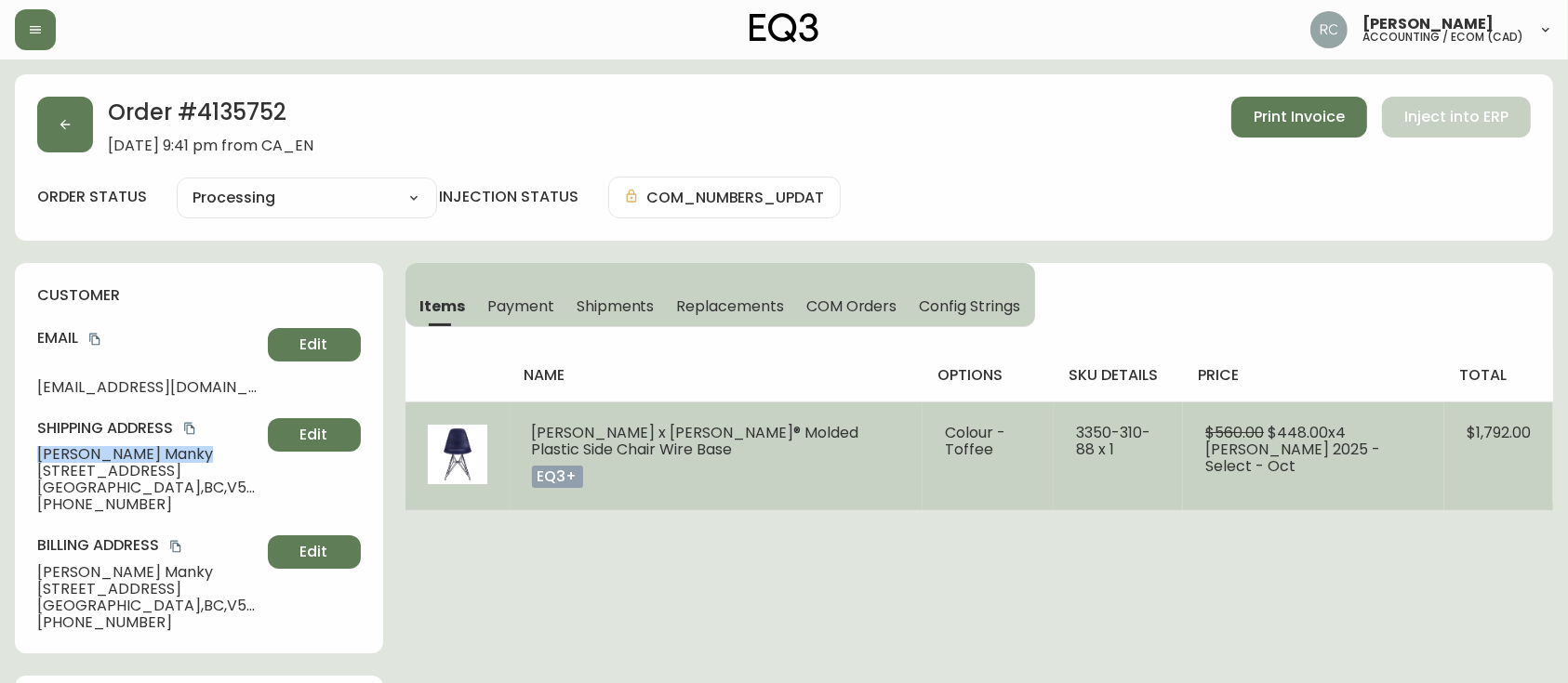
copy span "[PERSON_NAME]"
